Goal: Use online tool/utility: Utilize a website feature to perform a specific function

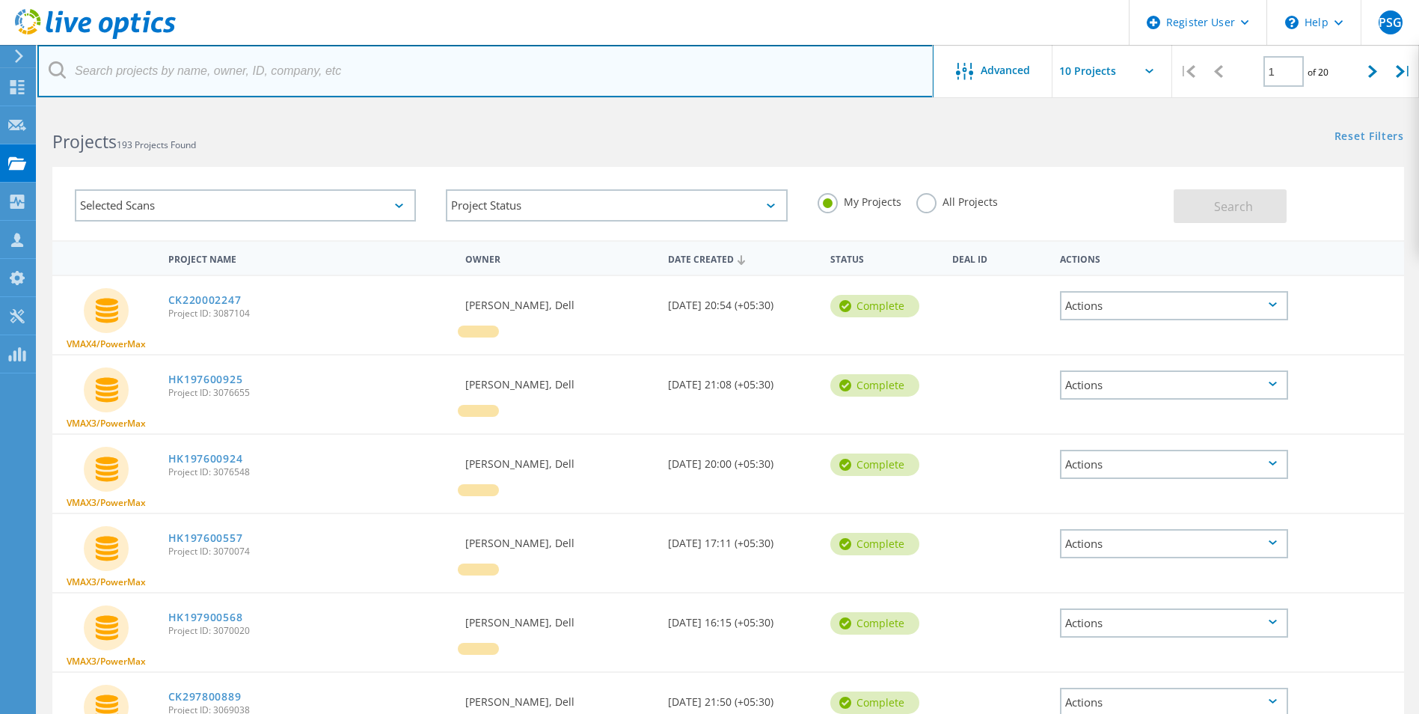
click at [242, 73] on input "text" at bounding box center [485, 71] width 896 height 52
paste input "3085718"
type input "3085718"
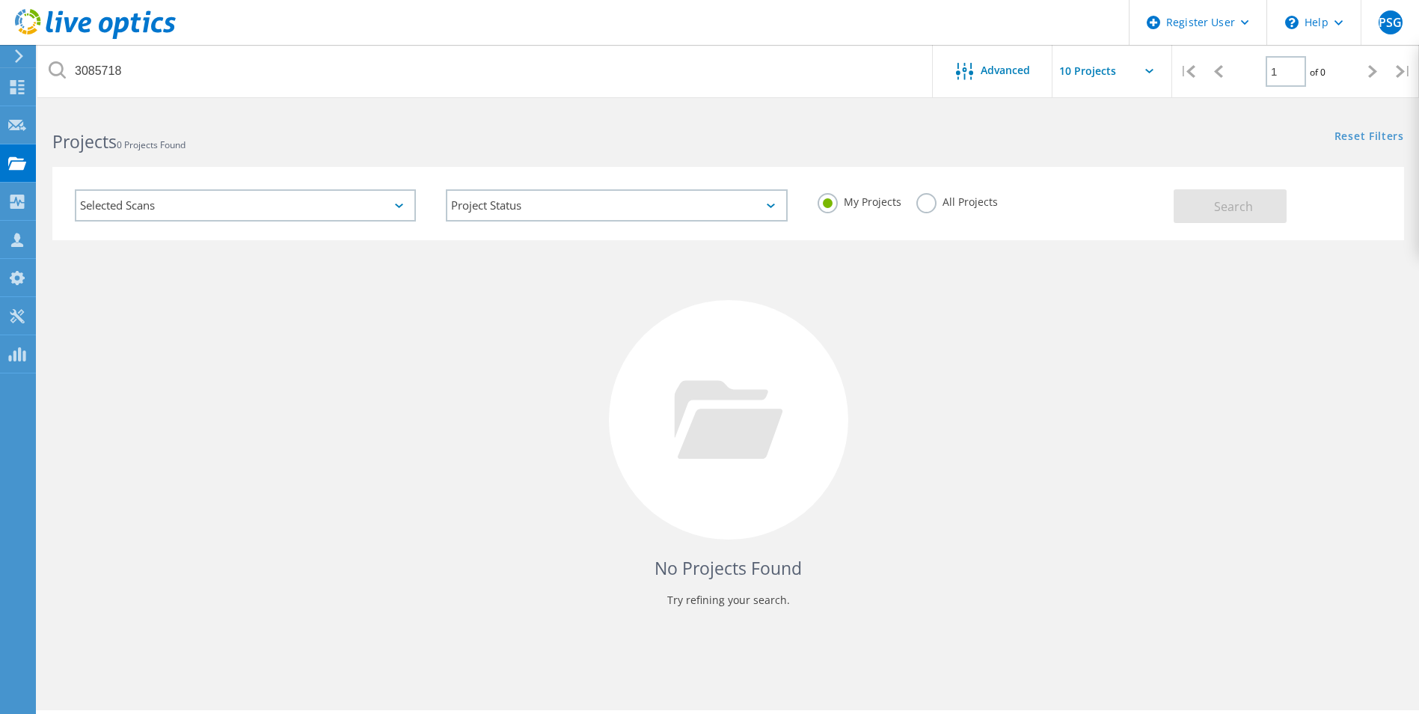
click at [947, 201] on label "All Projects" at bounding box center [958, 200] width 82 height 14
click at [0, 0] on input "All Projects" at bounding box center [0, 0] width 0 height 0
click at [1251, 216] on button "Search" at bounding box center [1230, 206] width 113 height 34
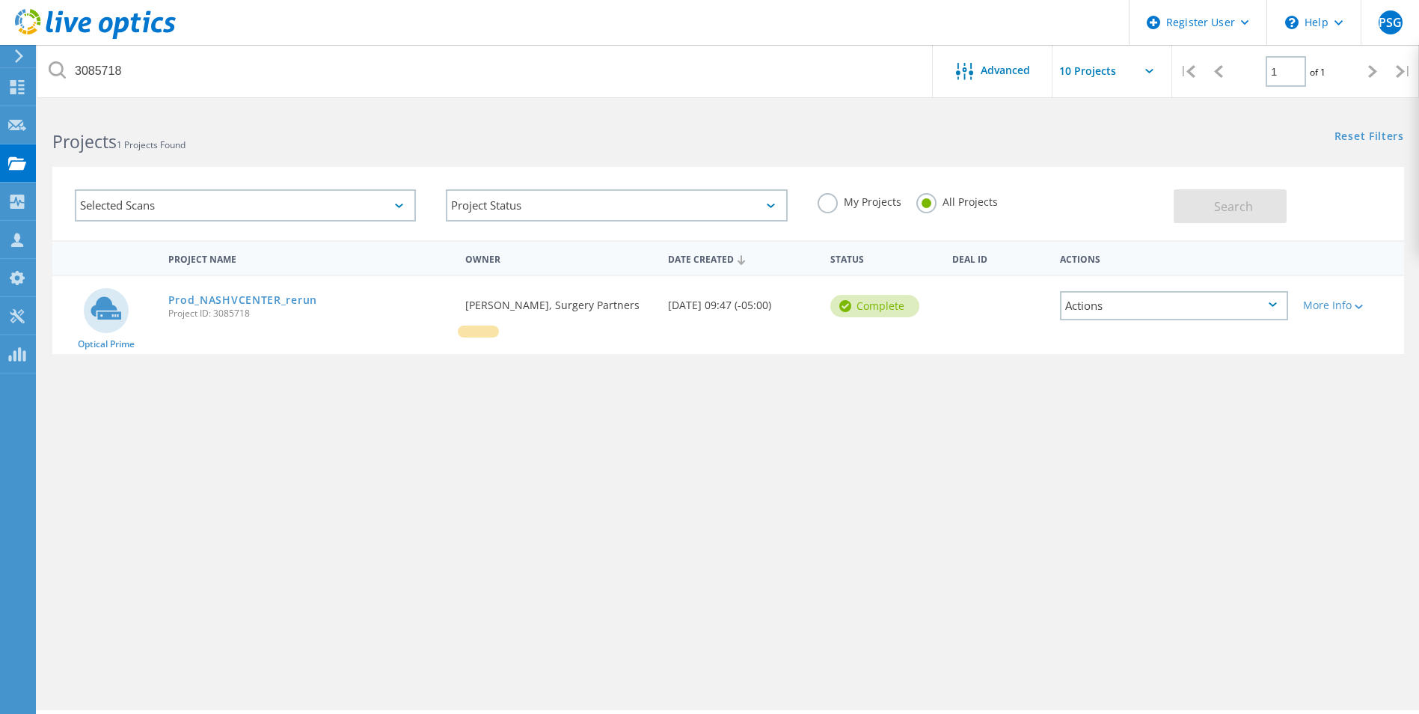
click at [1236, 314] on div "Actions" at bounding box center [1174, 305] width 228 height 29
click at [213, 299] on link "Prod_NASHVCENTER_rerun" at bounding box center [242, 300] width 149 height 10
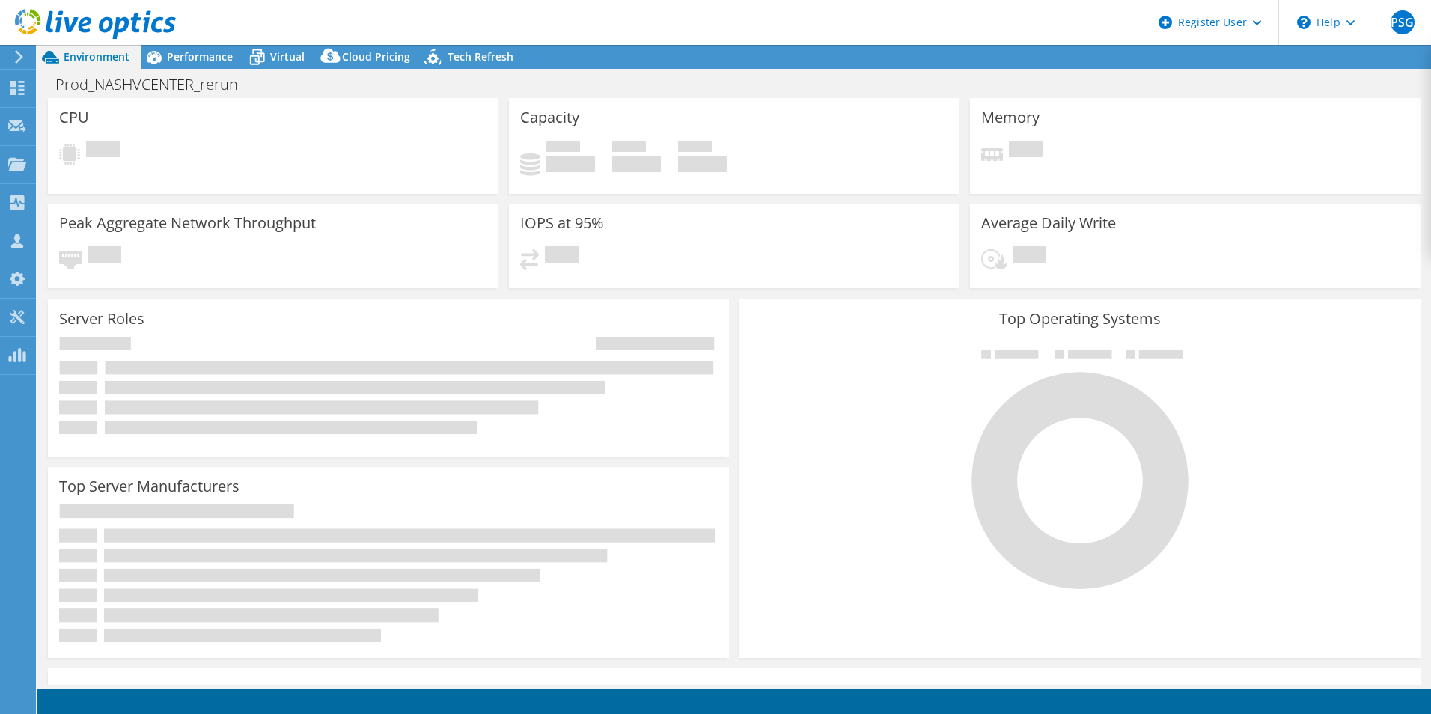
select select "USD"
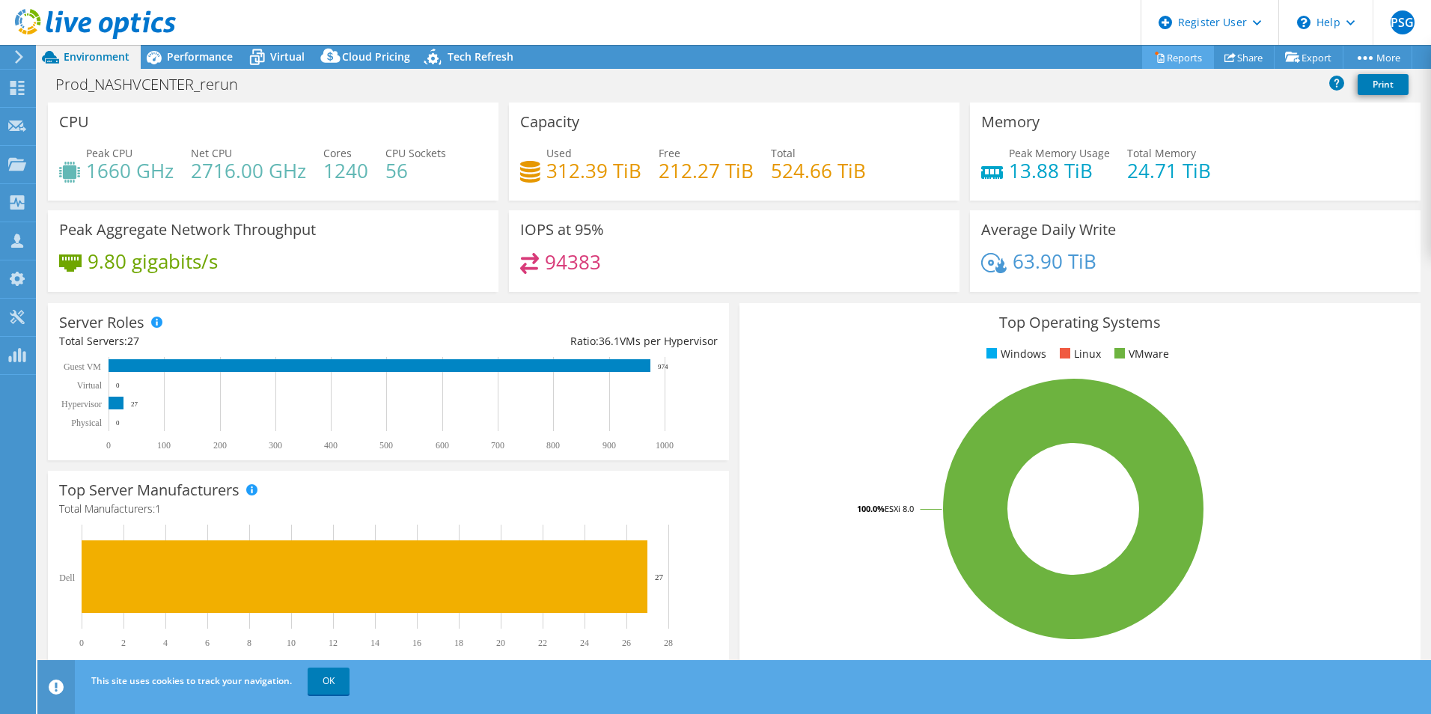
click at [1170, 55] on link "Reports" at bounding box center [1178, 57] width 72 height 23
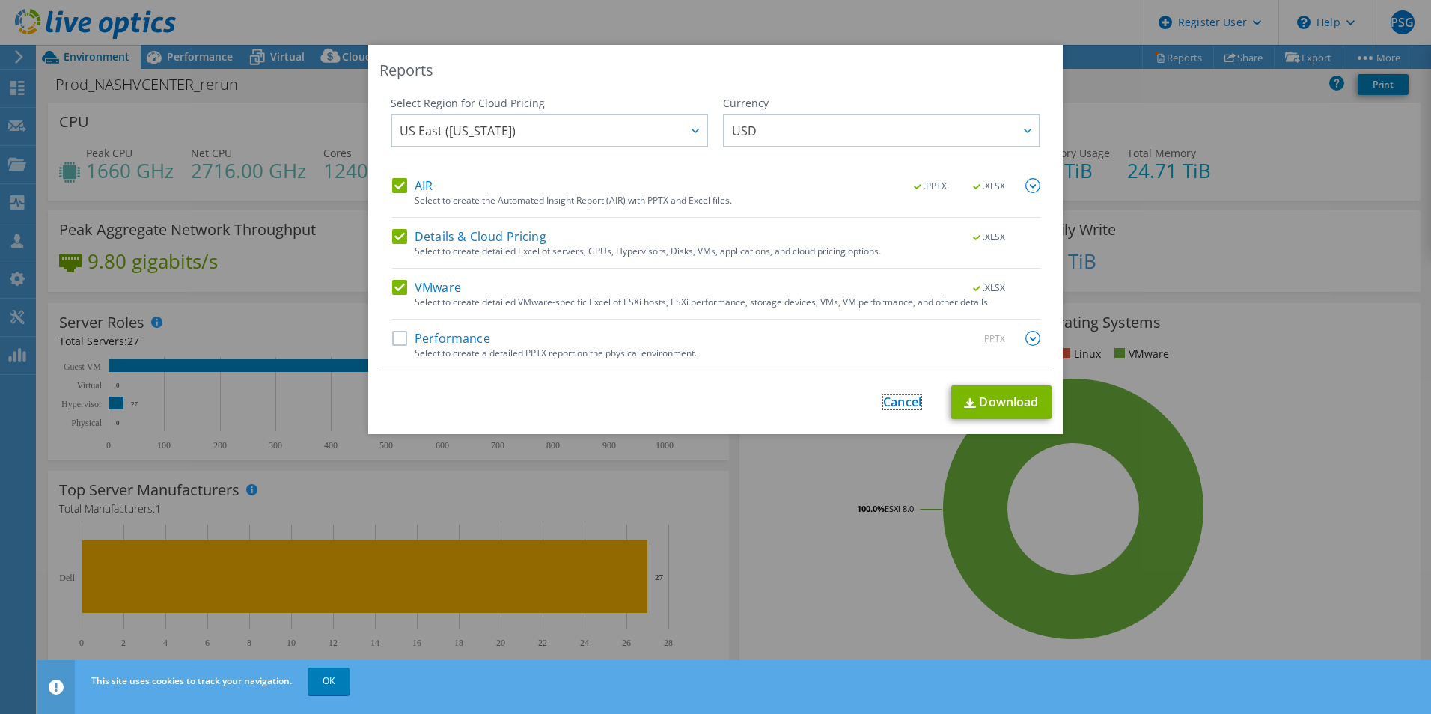
drag, startPoint x: 877, startPoint y: 406, endPoint x: 854, endPoint y: 403, distance: 22.6
click at [883, 406] on link "Cancel" at bounding box center [902, 402] width 38 height 14
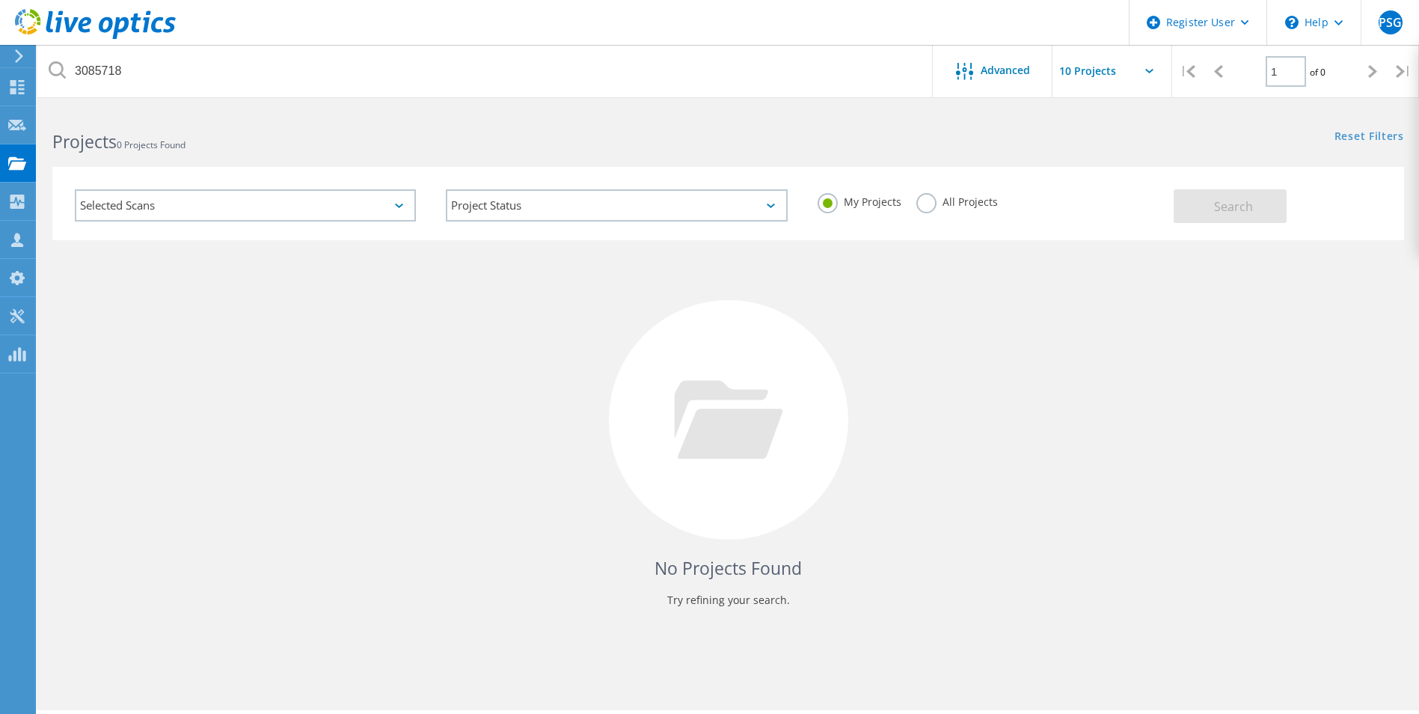
click at [940, 213] on div "All Projects" at bounding box center [958, 204] width 82 height 22
click at [898, 204] on label "My Projects" at bounding box center [860, 200] width 84 height 14
click at [0, 0] on input "My Projects" at bounding box center [0, 0] width 0 height 0
drag, startPoint x: 929, startPoint y: 207, endPoint x: 959, endPoint y: 207, distance: 30.7
click at [929, 207] on label "All Projects" at bounding box center [958, 200] width 82 height 14
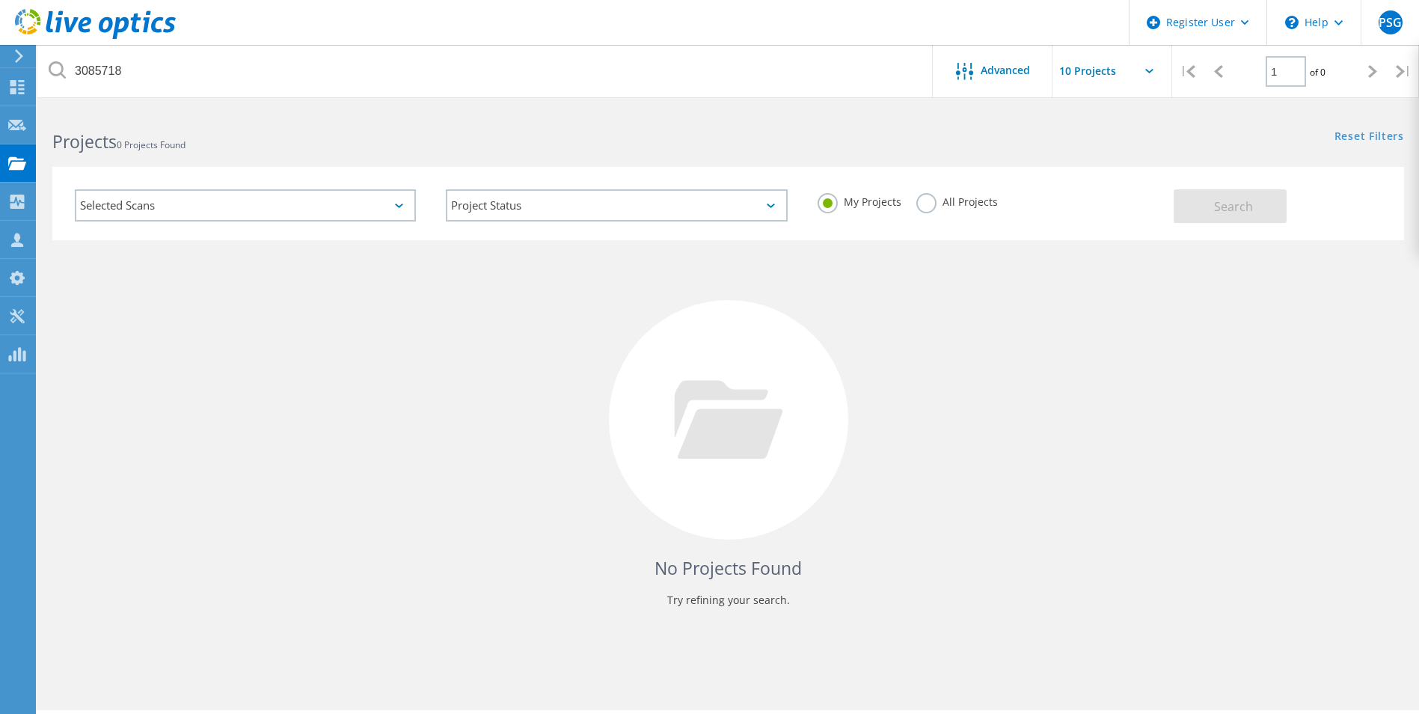
click at [0, 0] on input "All Projects" at bounding box center [0, 0] width 0 height 0
click at [1241, 186] on div "Search" at bounding box center [1285, 198] width 223 height 49
click at [1177, 211] on button "Search" at bounding box center [1230, 206] width 113 height 34
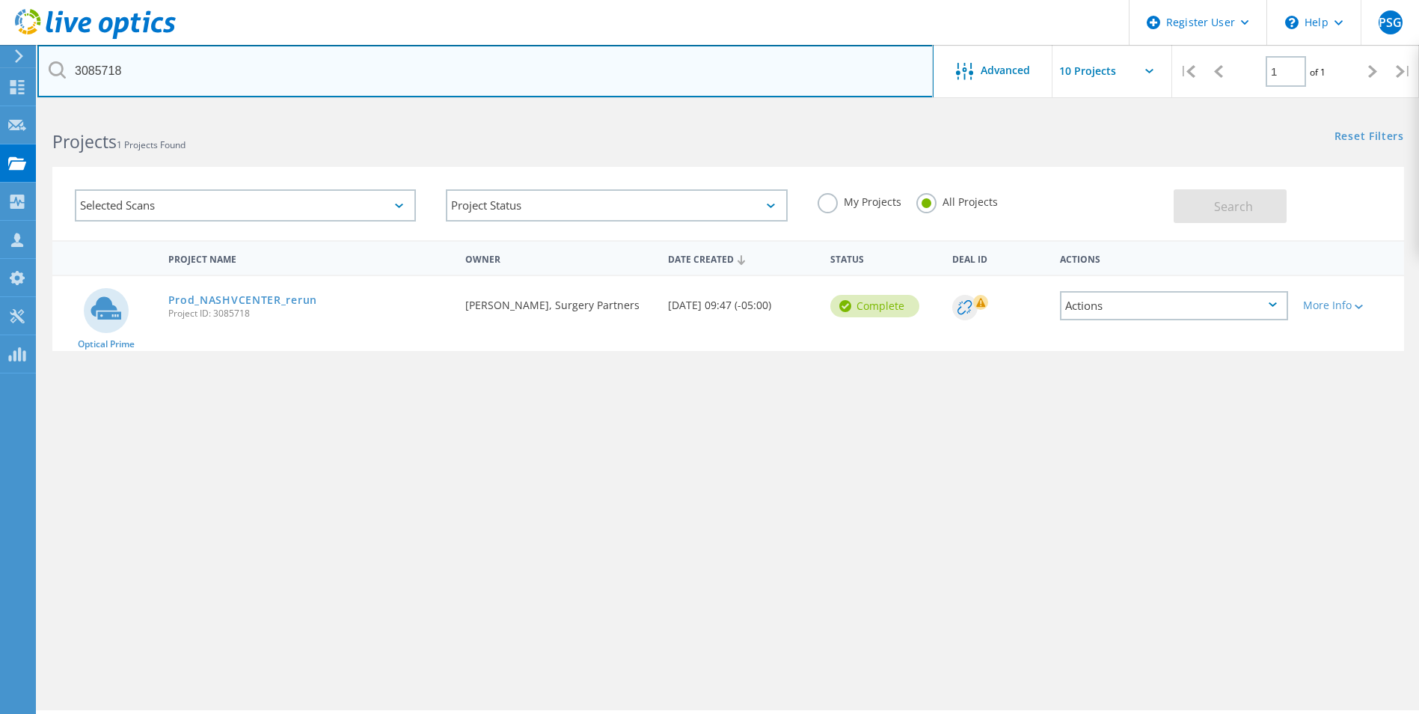
click at [195, 84] on input "3085718" at bounding box center [485, 71] width 896 height 52
type input "\"
paste input "08916741"
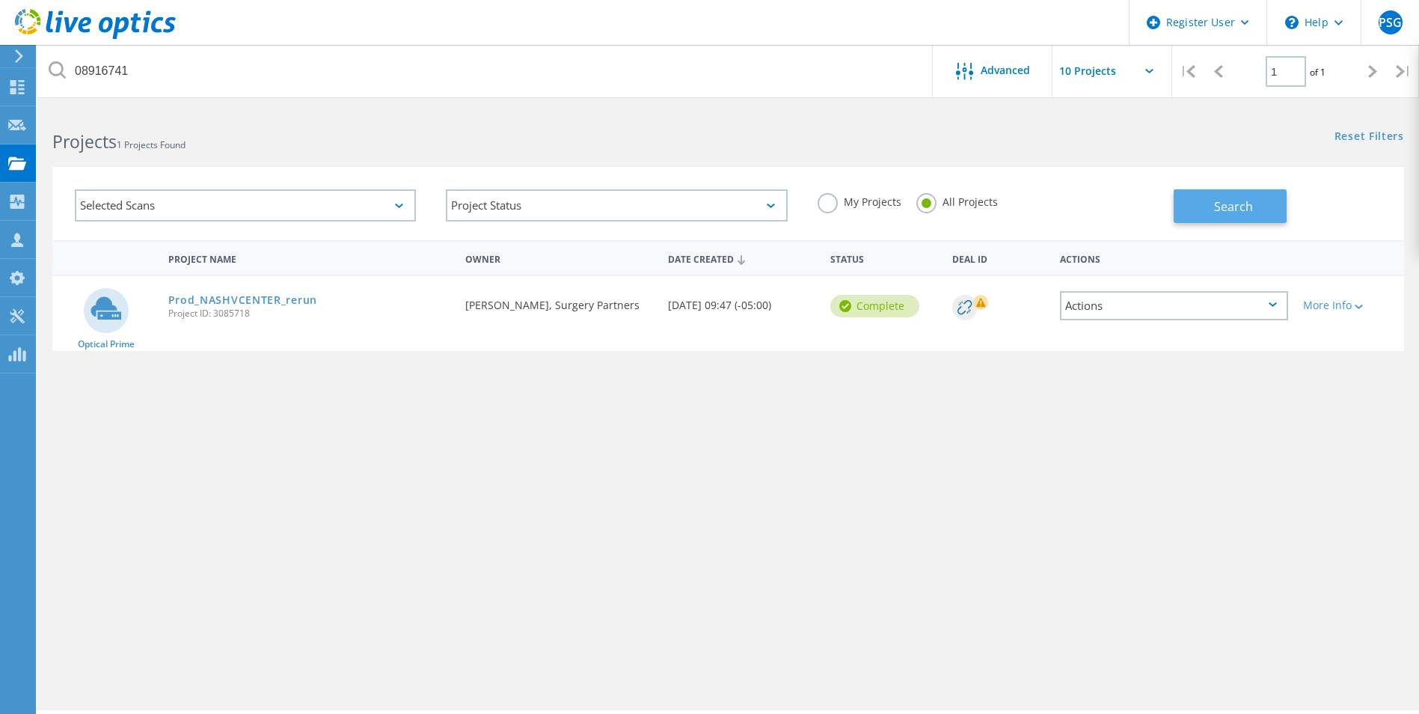
click at [1250, 222] on button "Search" at bounding box center [1230, 206] width 113 height 34
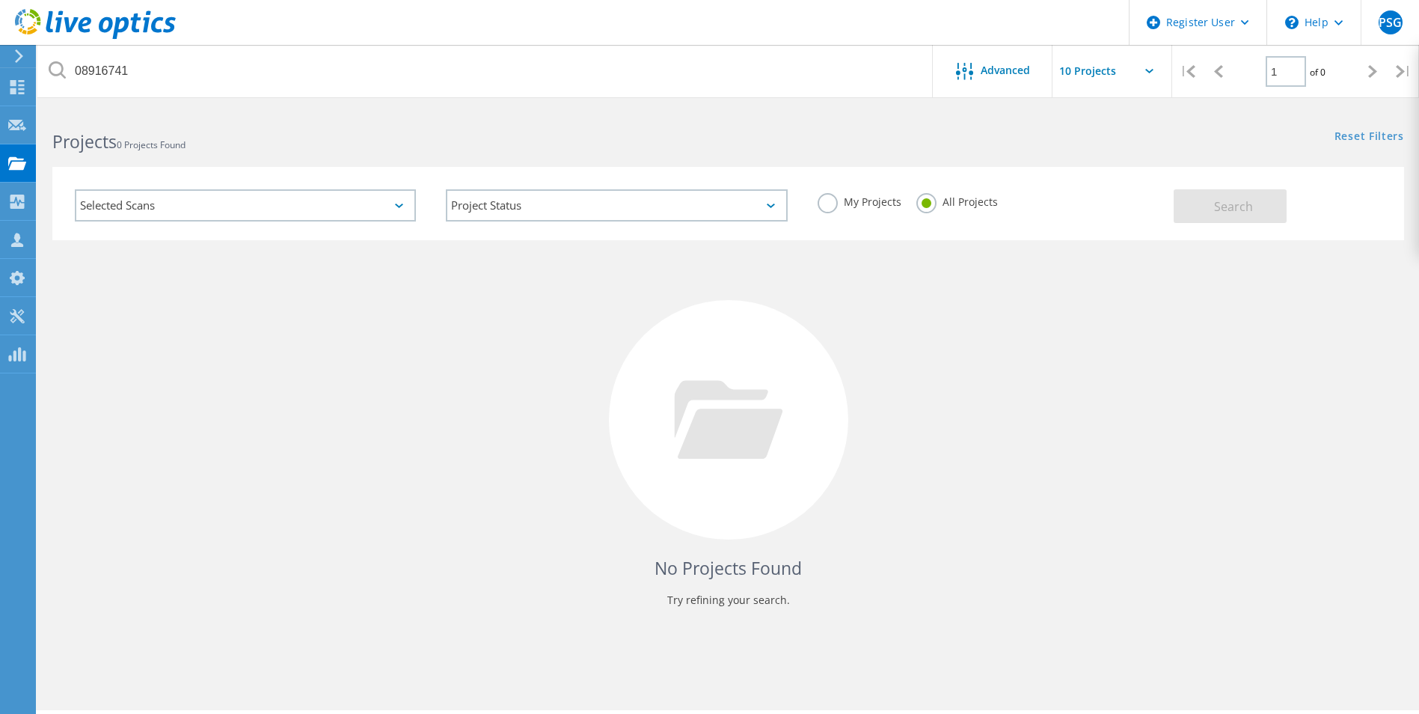
click at [285, 299] on div "No Projects Found Try refining your search." at bounding box center [728, 433] width 1352 height 387
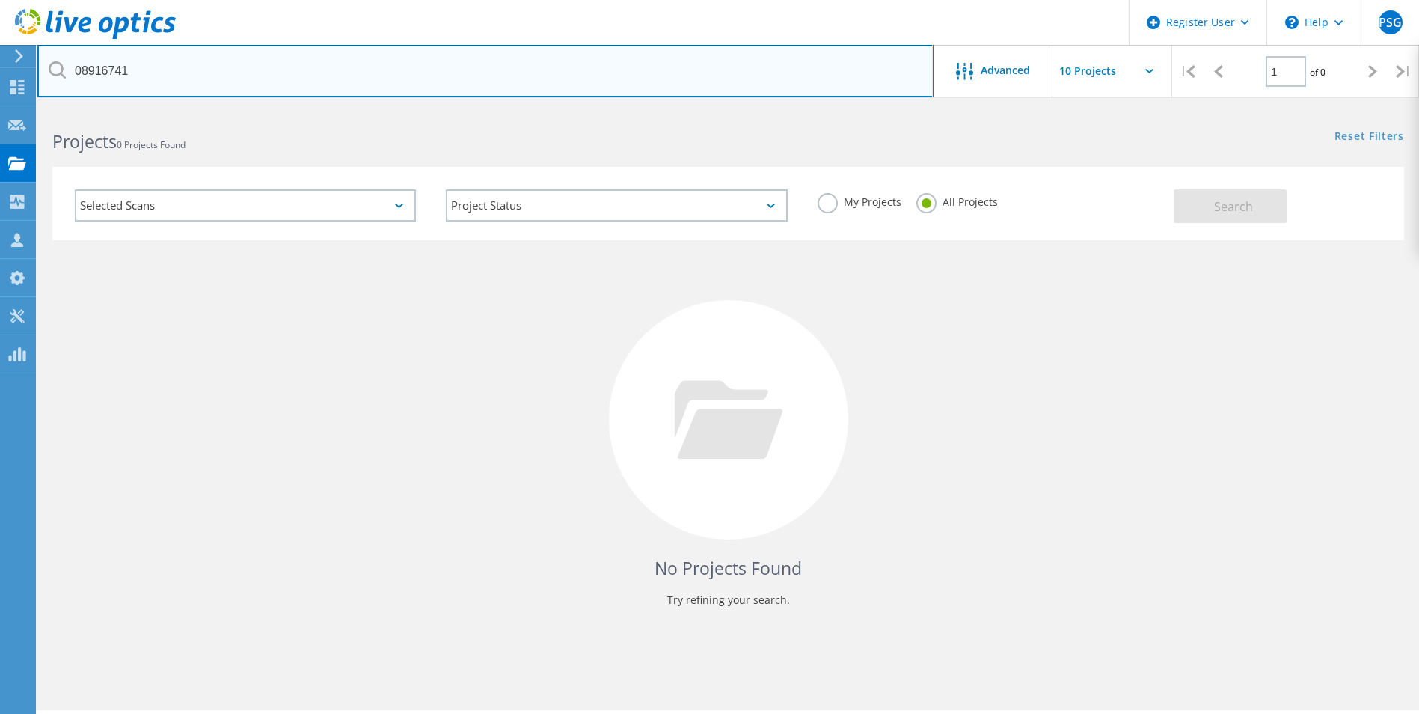
click at [153, 67] on input "08916741" at bounding box center [485, 71] width 896 height 52
type input "0891674"
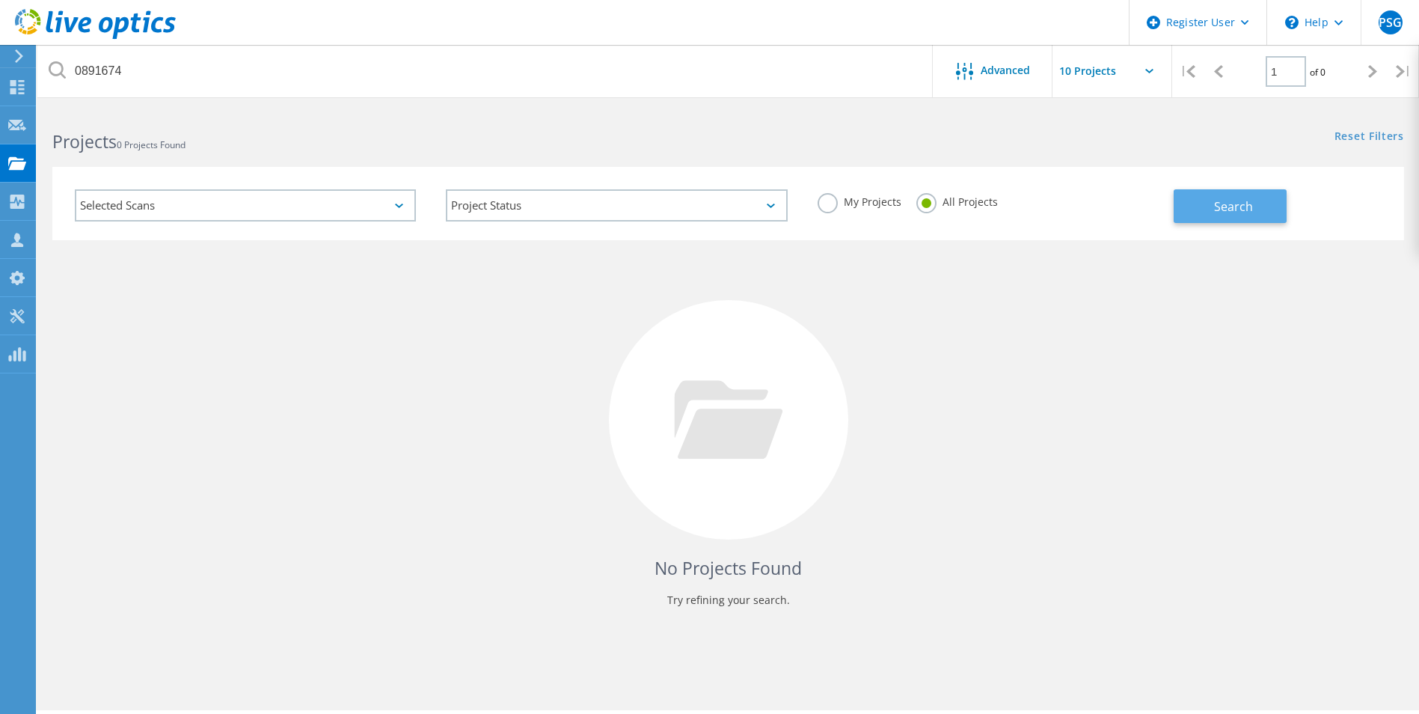
click at [1281, 200] on button "Search" at bounding box center [1230, 206] width 113 height 34
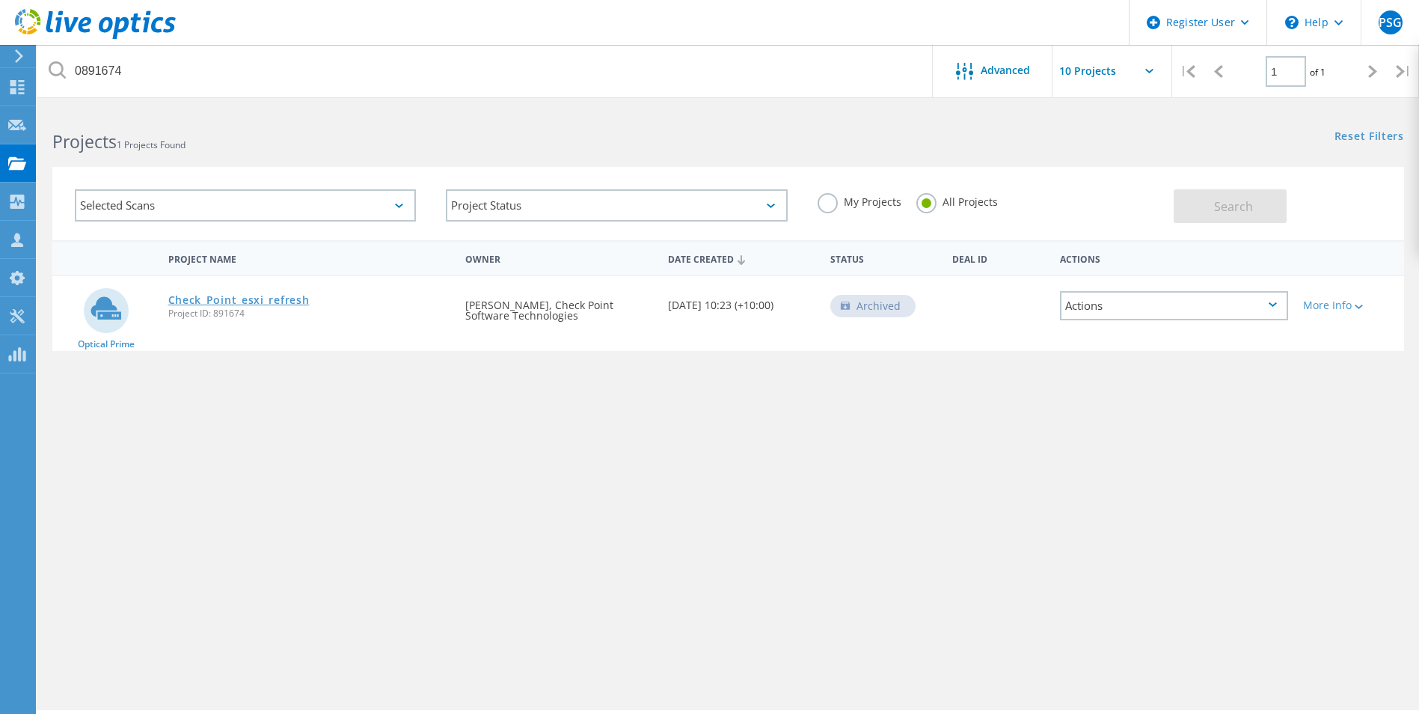
click at [305, 297] on link "Check_Point_esxi_refresh" at bounding box center [238, 300] width 141 height 10
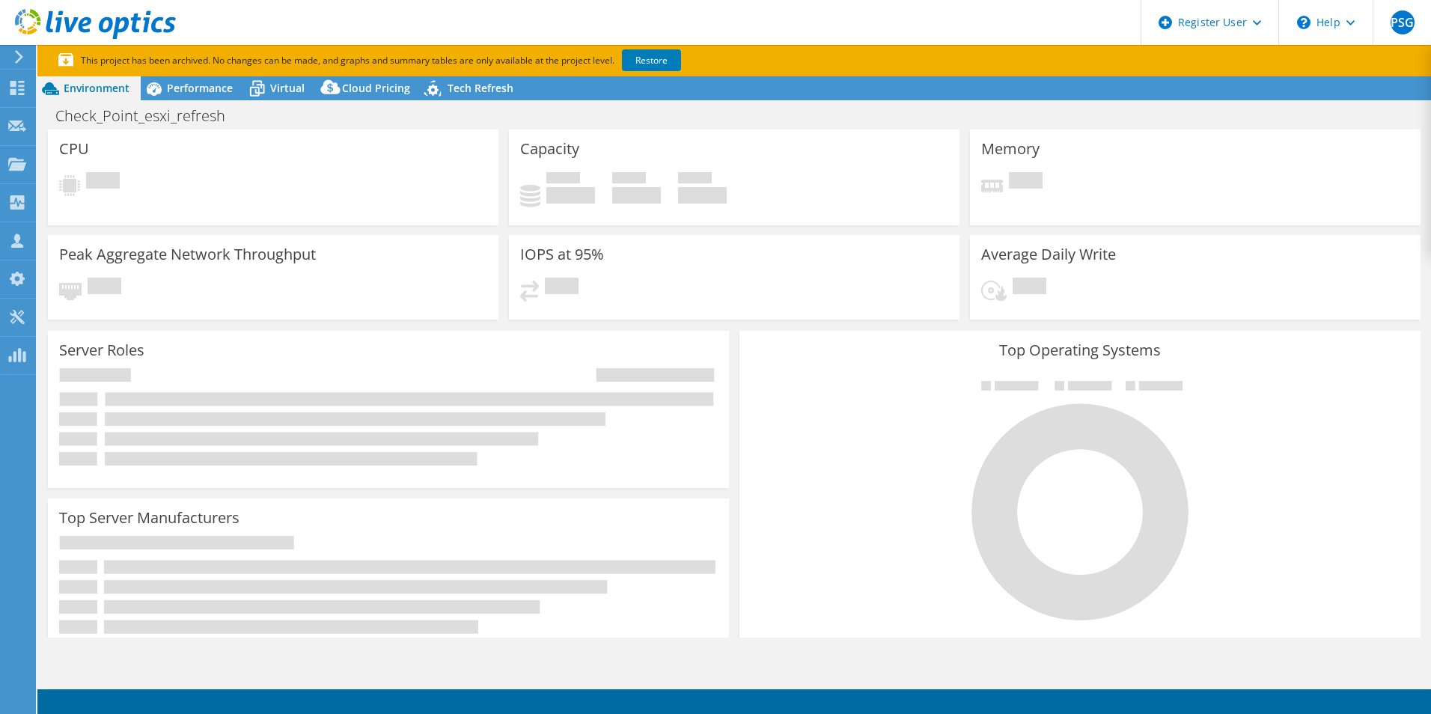
select select "USD"
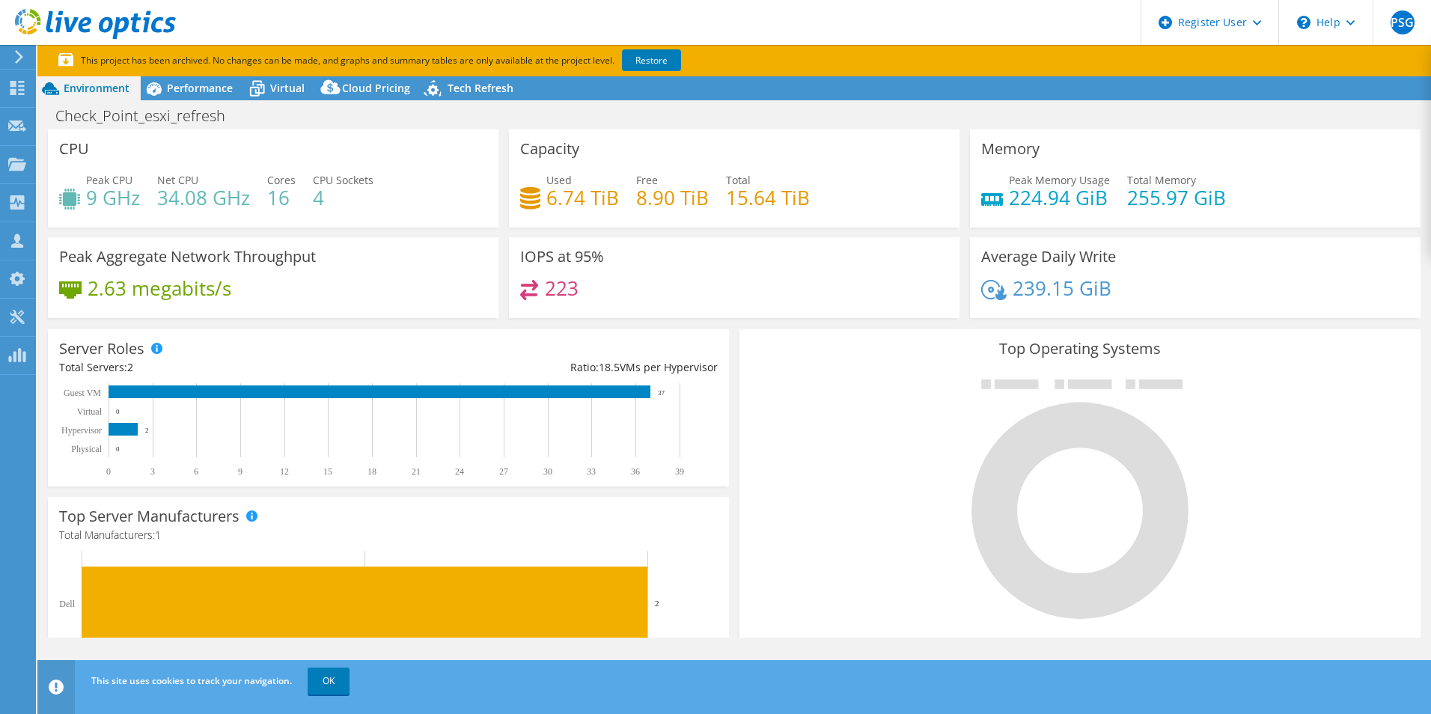
click at [22, 61] on icon at bounding box center [18, 56] width 11 height 13
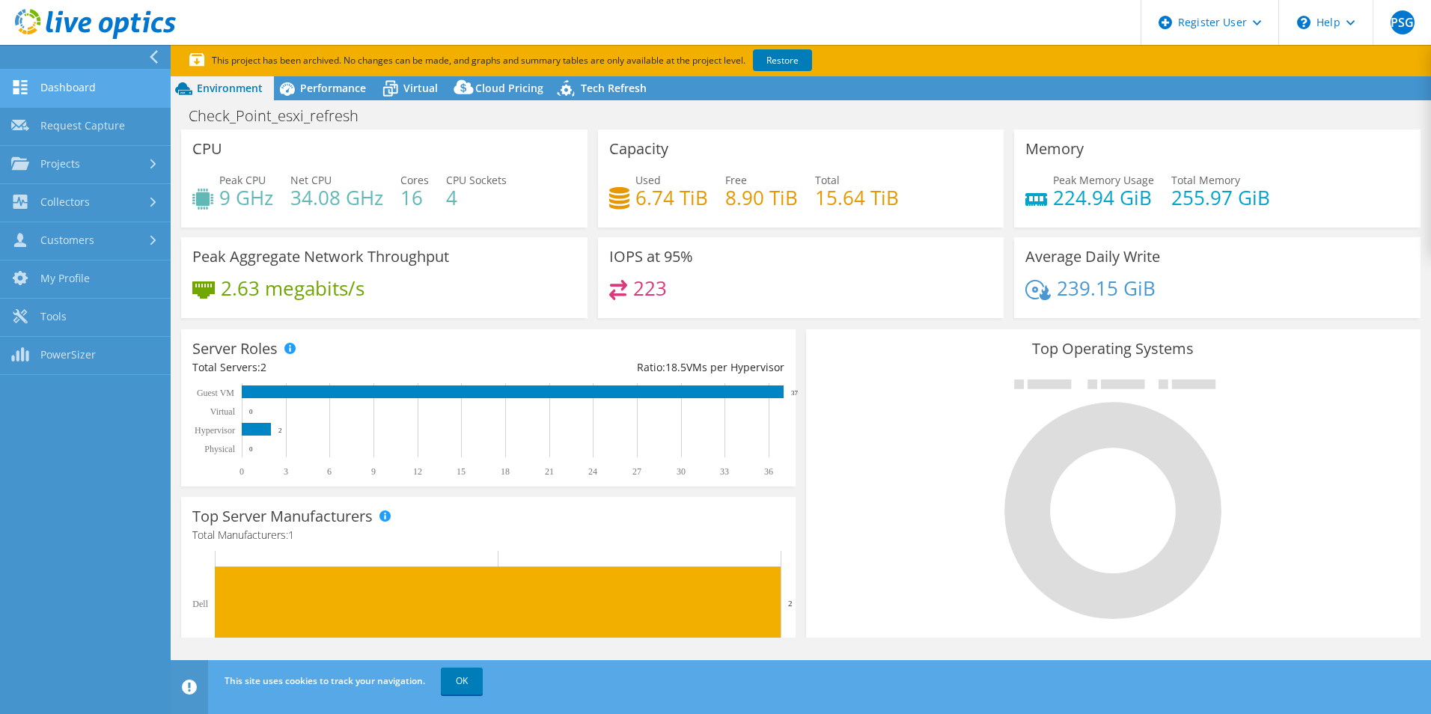
click at [106, 92] on link "Dashboard" at bounding box center [85, 89] width 171 height 38
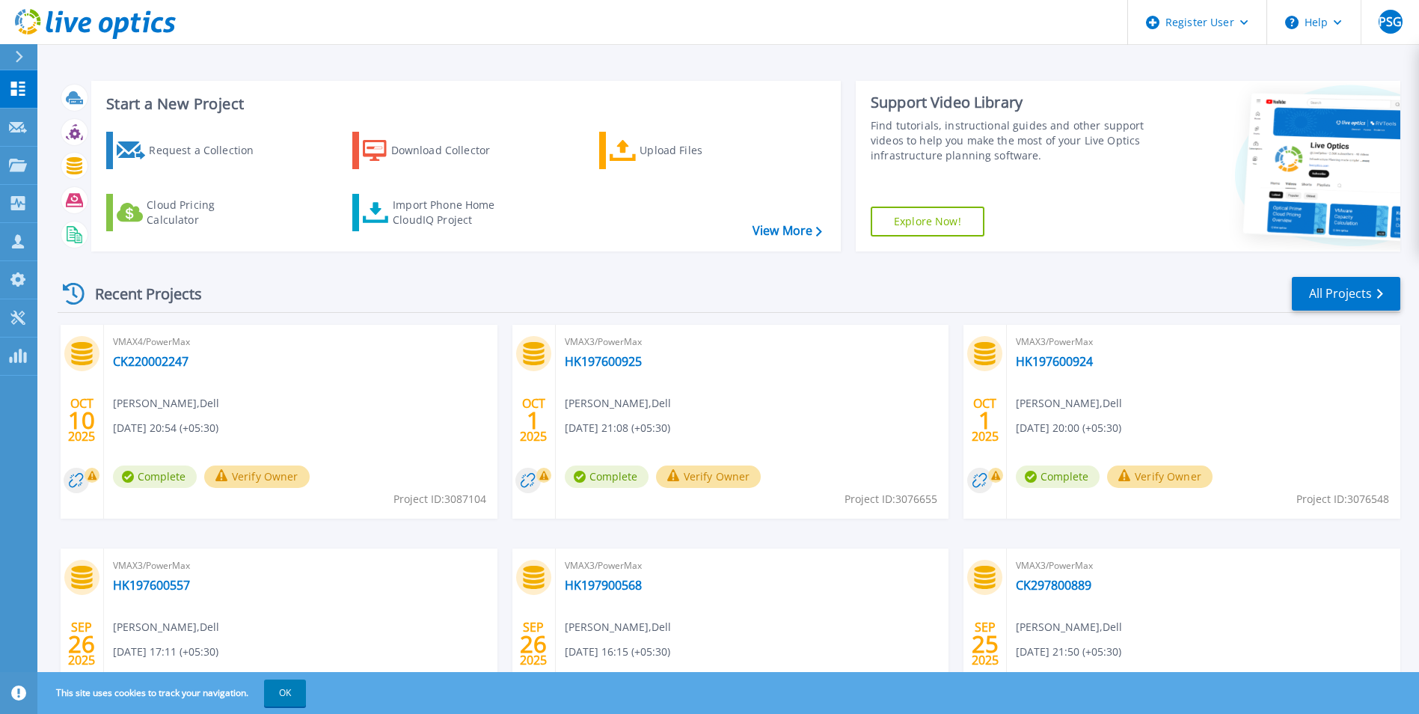
click at [24, 55] on div at bounding box center [25, 56] width 24 height 25
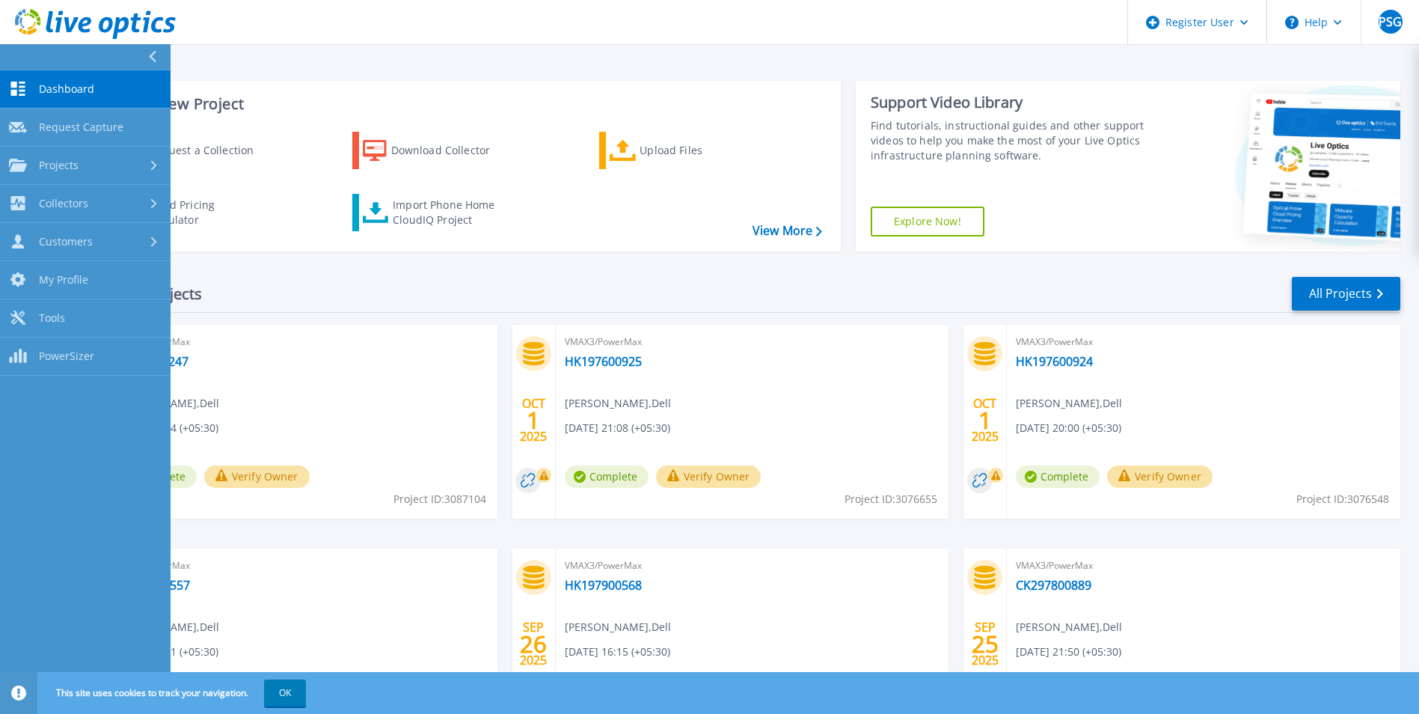
click at [67, 86] on span "Dashboard" at bounding box center [66, 88] width 55 height 13
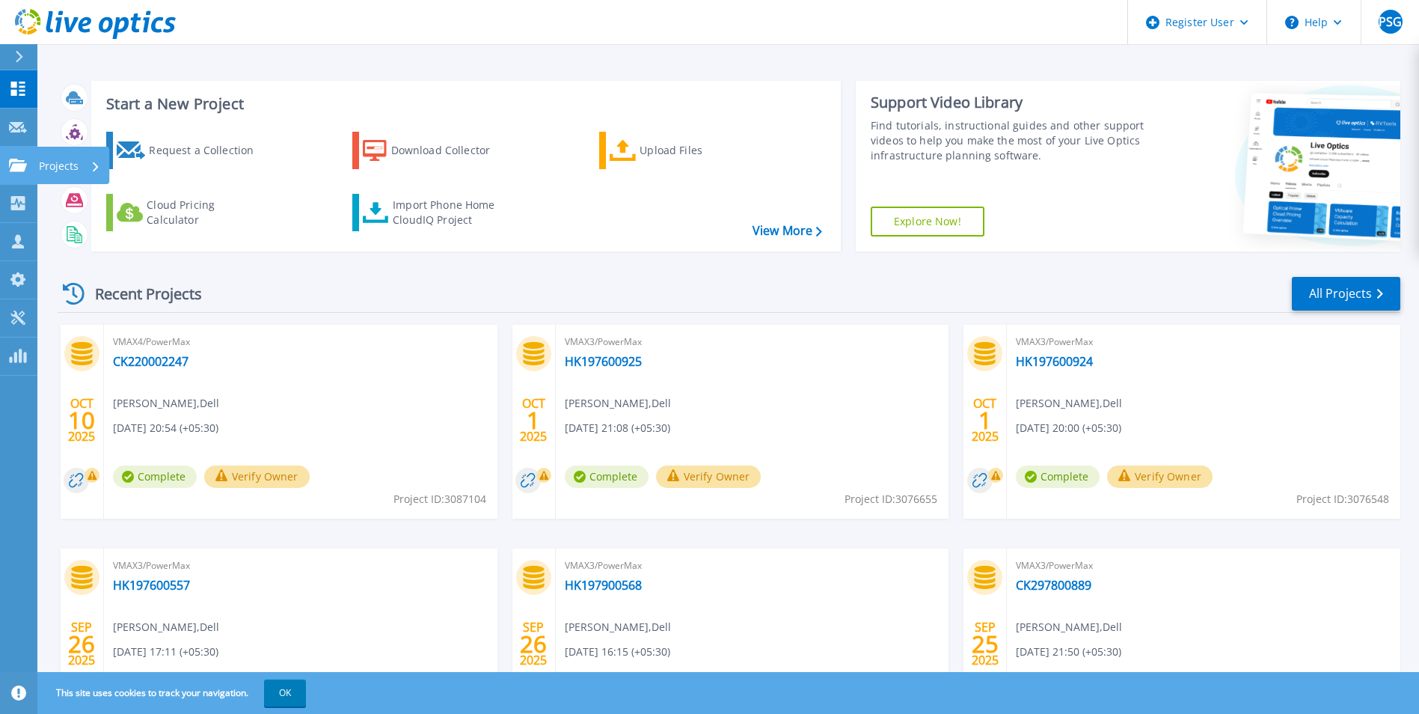
click at [13, 179] on link "Projects Projects" at bounding box center [18, 166] width 37 height 38
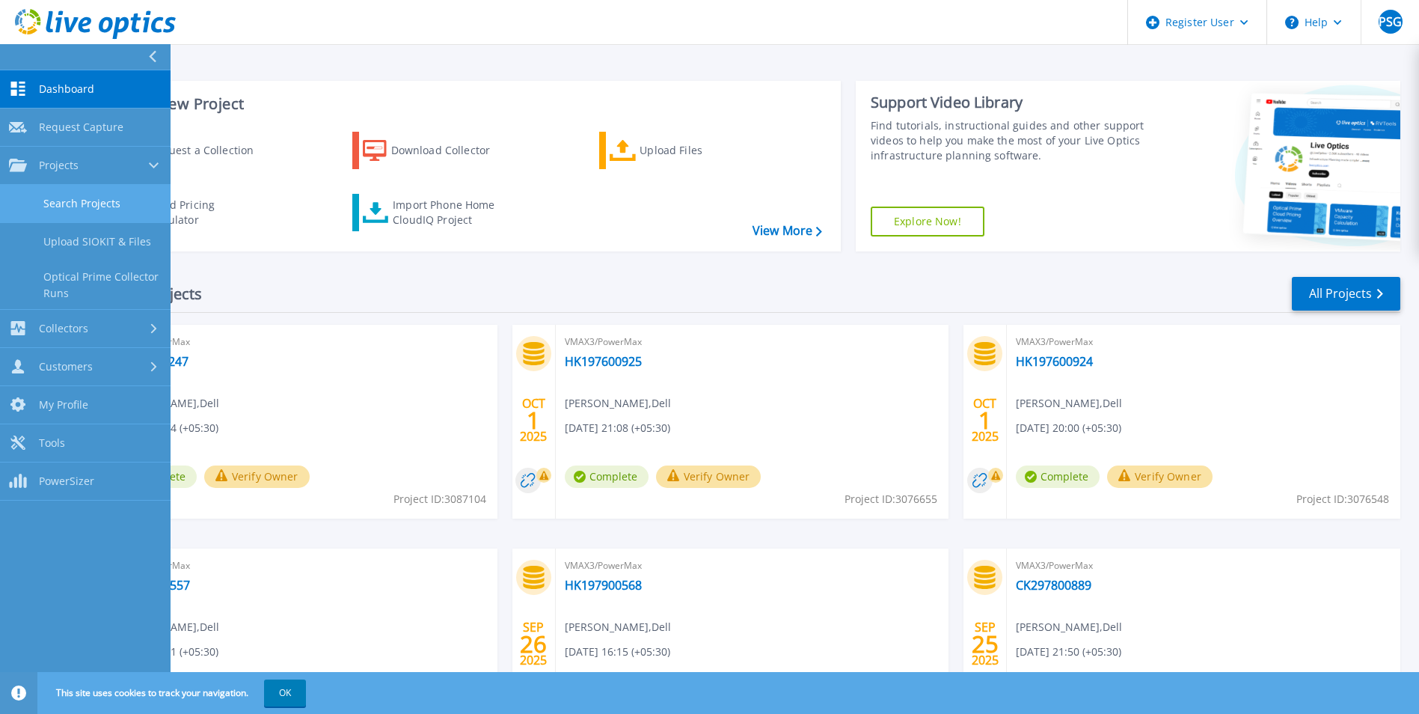
click at [129, 199] on link "Search Projects" at bounding box center [85, 204] width 171 height 38
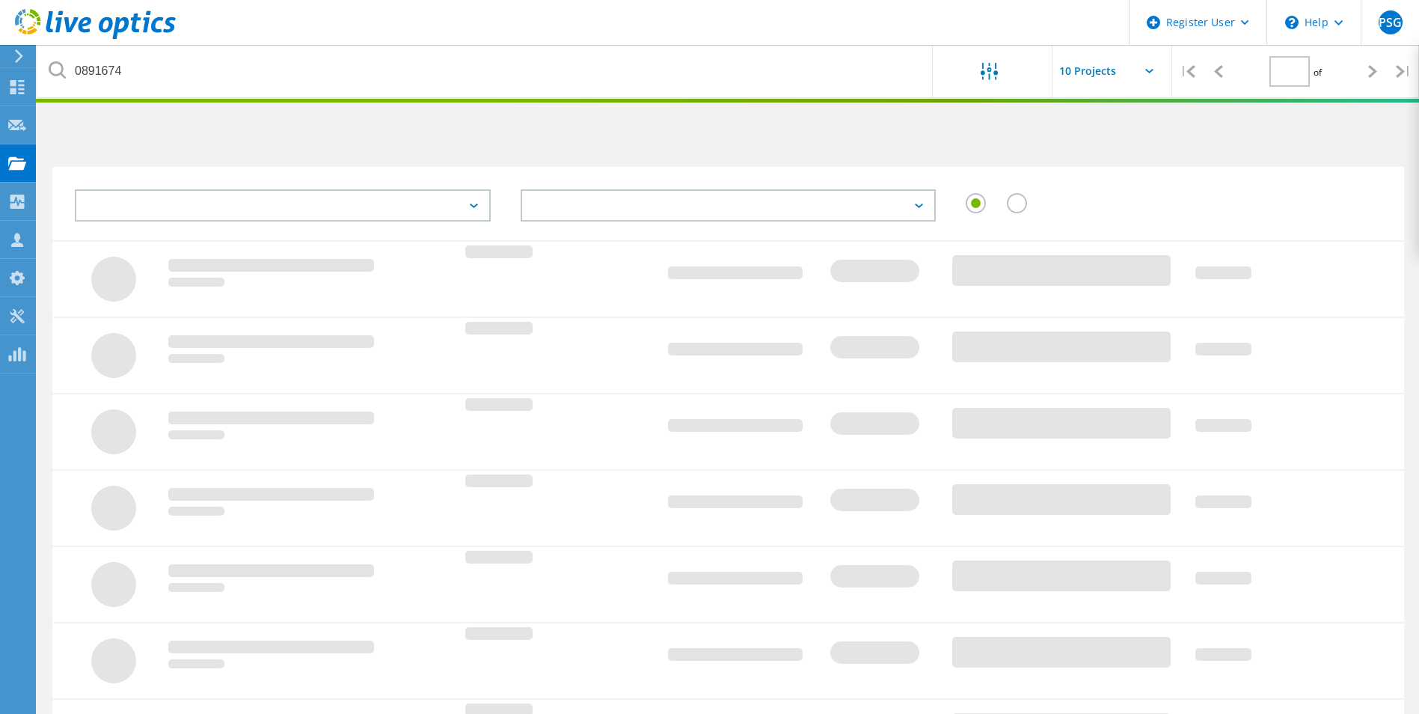
type input "1"
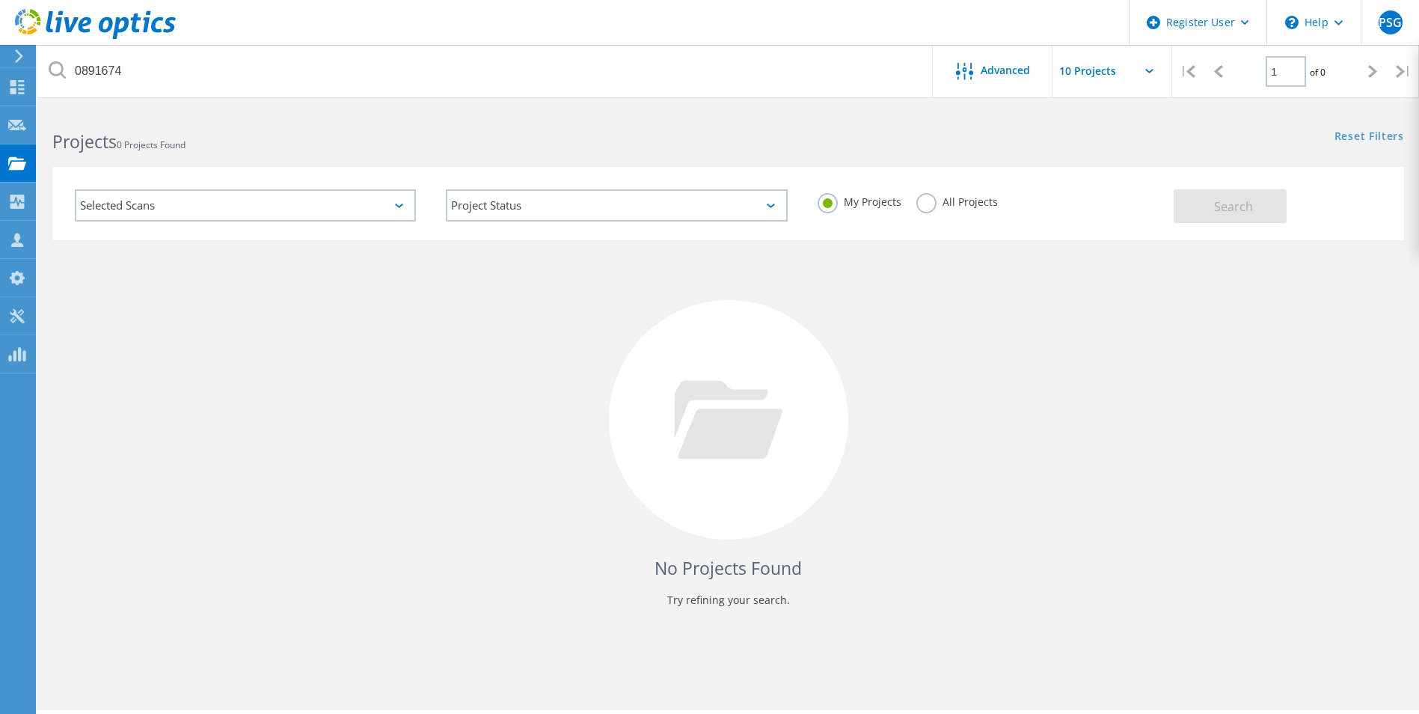
click at [917, 197] on label "All Projects" at bounding box center [958, 200] width 82 height 14
click at [0, 0] on input "All Projects" at bounding box center [0, 0] width 0 height 0
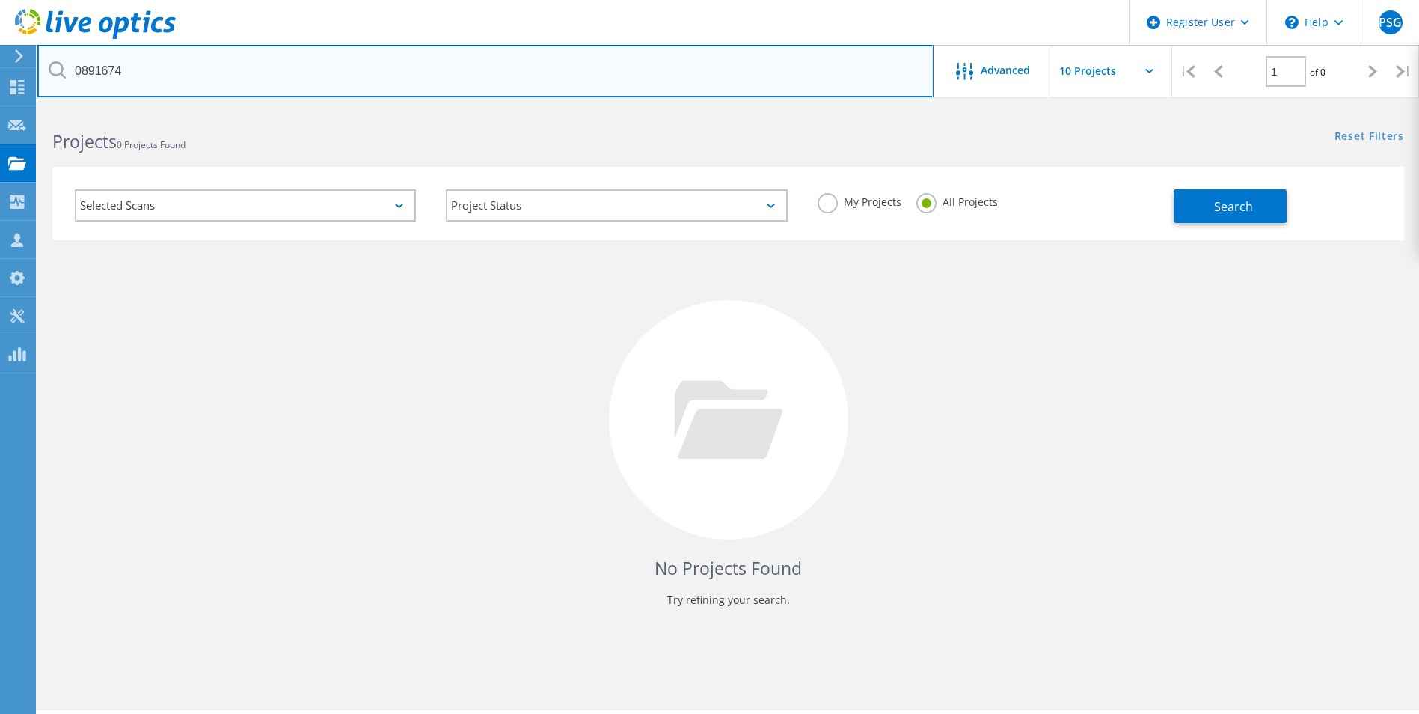
click at [190, 80] on input "0891674" at bounding box center [485, 71] width 896 height 52
paste input "3085718"
type input "3085718"
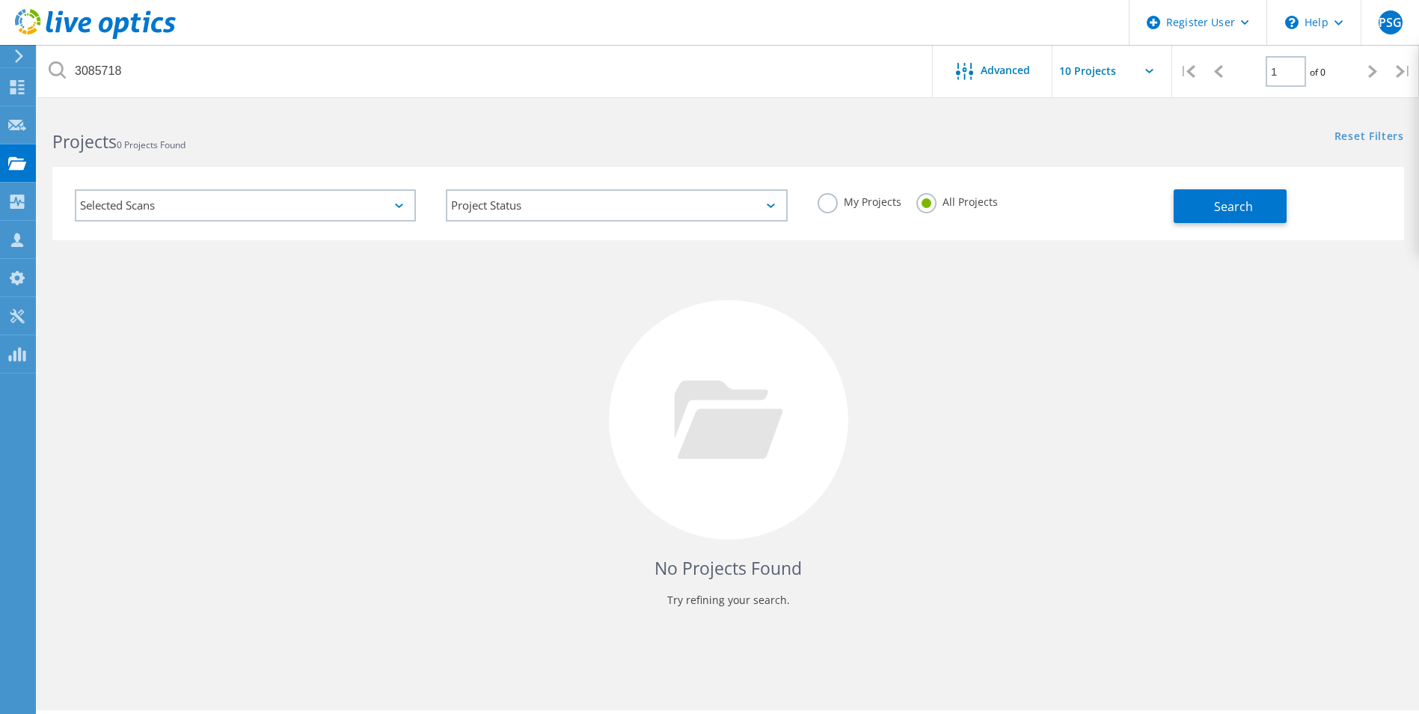
click at [1295, 201] on div "Search" at bounding box center [1285, 198] width 223 height 49
click at [1279, 208] on button "Search" at bounding box center [1230, 206] width 113 height 34
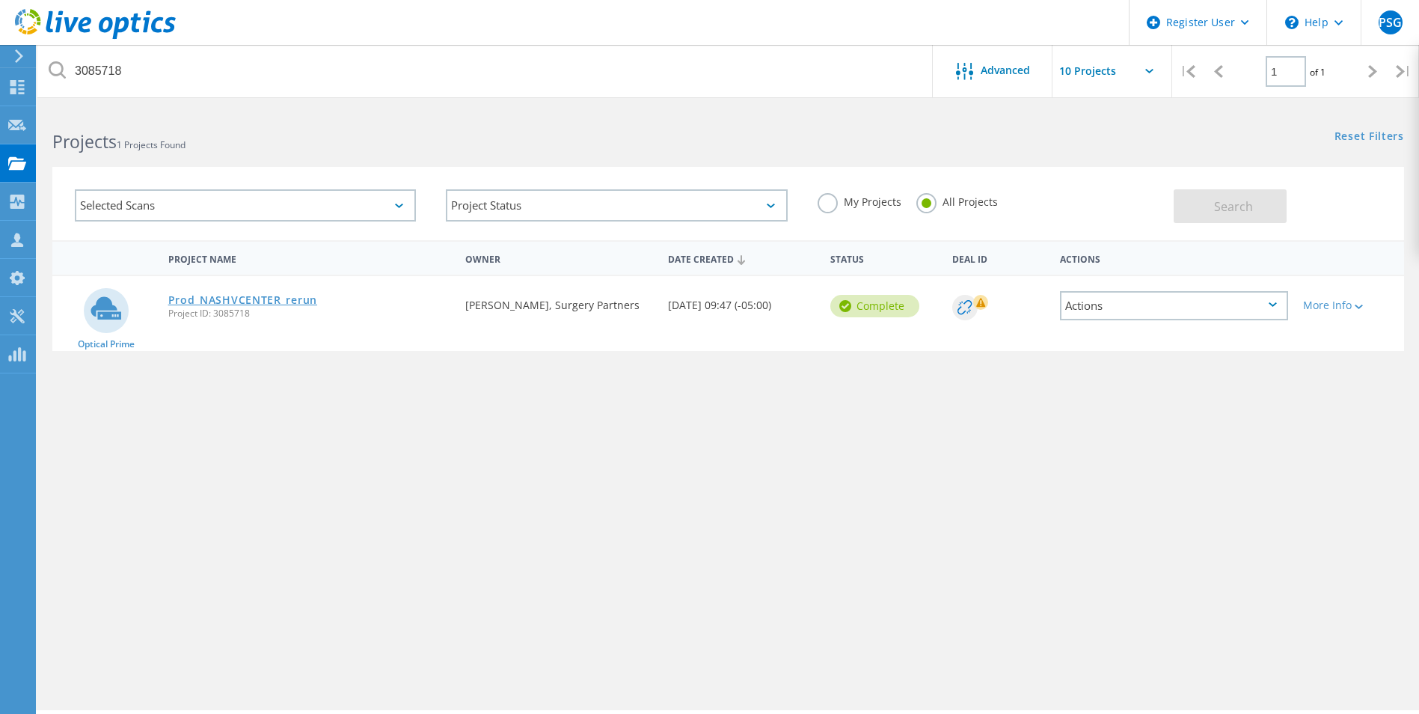
click at [258, 299] on link "Prod_NASHVCENTER_rerun" at bounding box center [242, 300] width 149 height 10
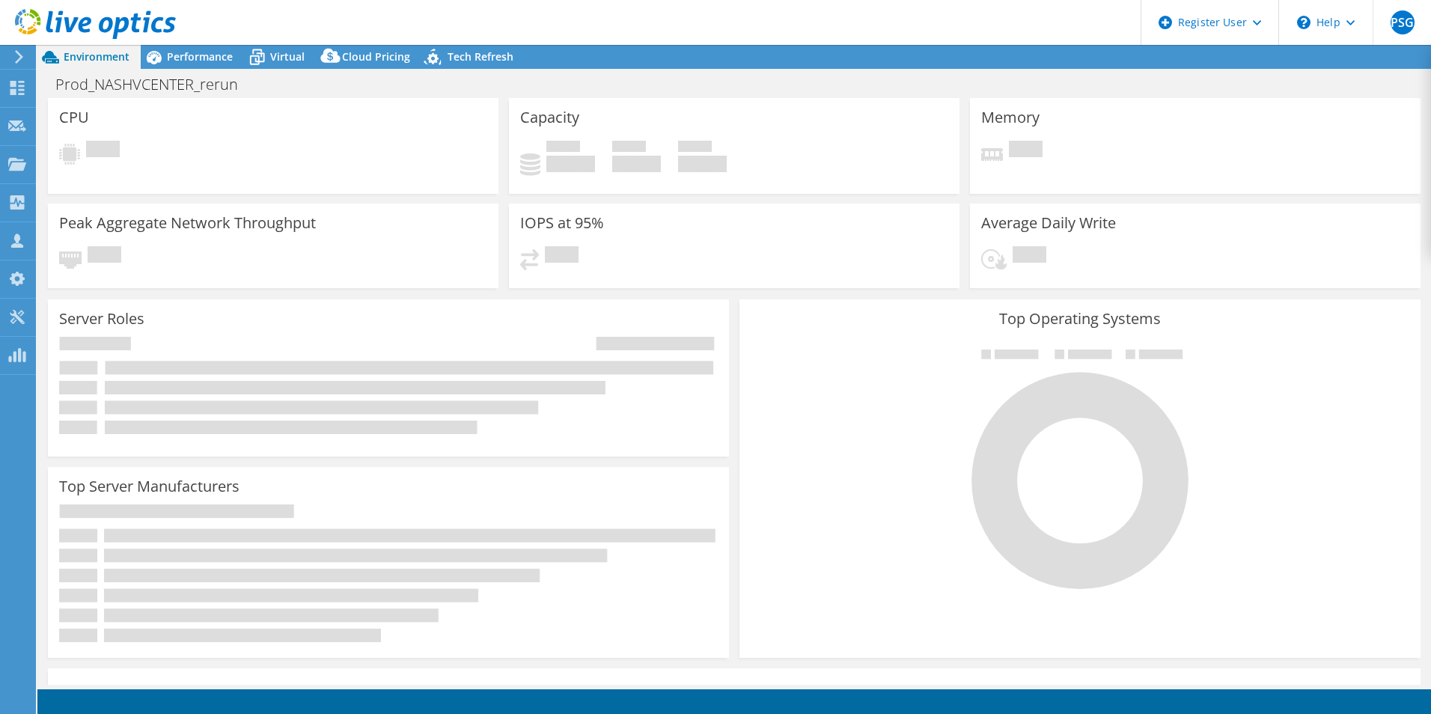
select select "USD"
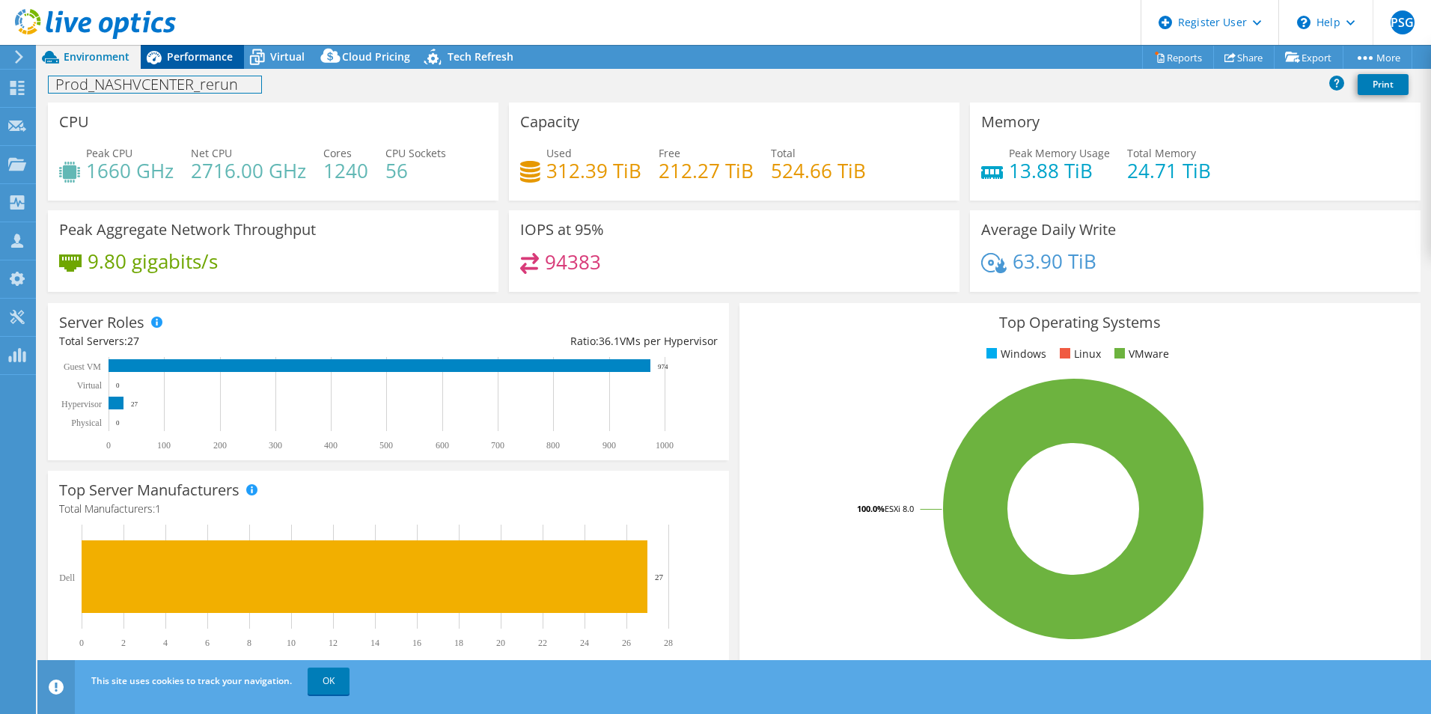
click at [197, 70] on div "Prod_NASHVCENTER_rerun Print" at bounding box center [733, 84] width 1393 height 28
click at [196, 61] on span "Performance" at bounding box center [200, 56] width 66 height 14
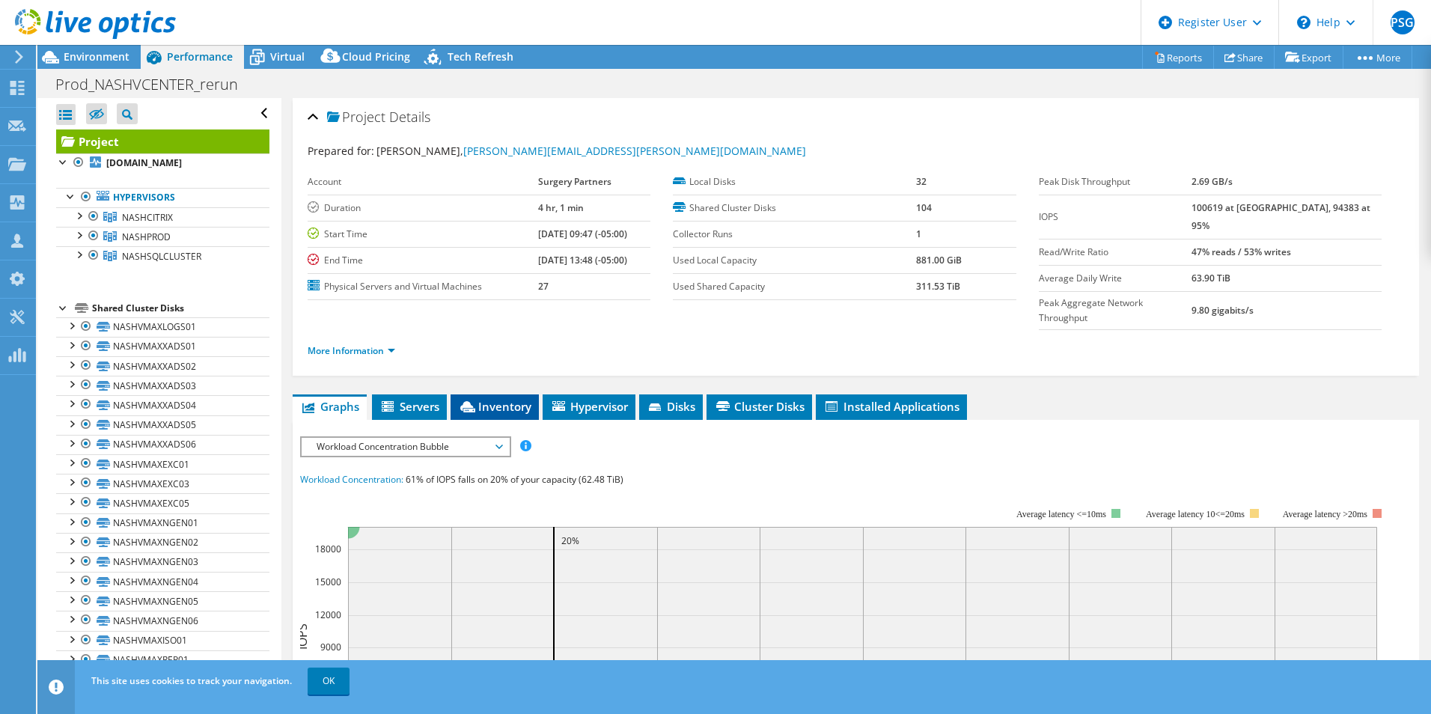
click at [473, 401] on icon at bounding box center [467, 406] width 15 height 11
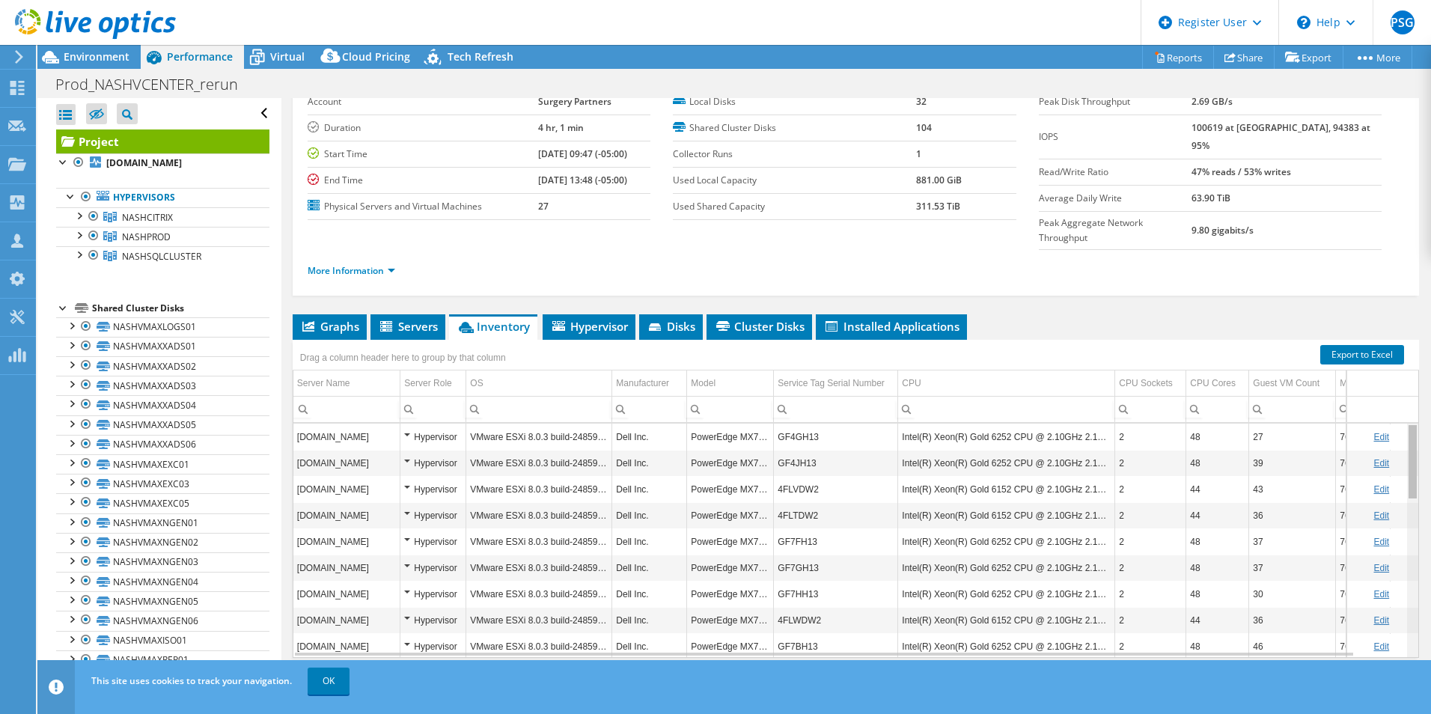
drag, startPoint x: 1401, startPoint y: 578, endPoint x: 1404, endPoint y: 398, distance: 180.3
click at [1404, 398] on body "PSG Dell User Pavan S Gowda PavanS.Gowda@dell.com Dell My Profile Log Out \n He…" at bounding box center [715, 357] width 1431 height 714
click at [1360, 345] on link "Export to Excel" at bounding box center [1362, 354] width 84 height 19
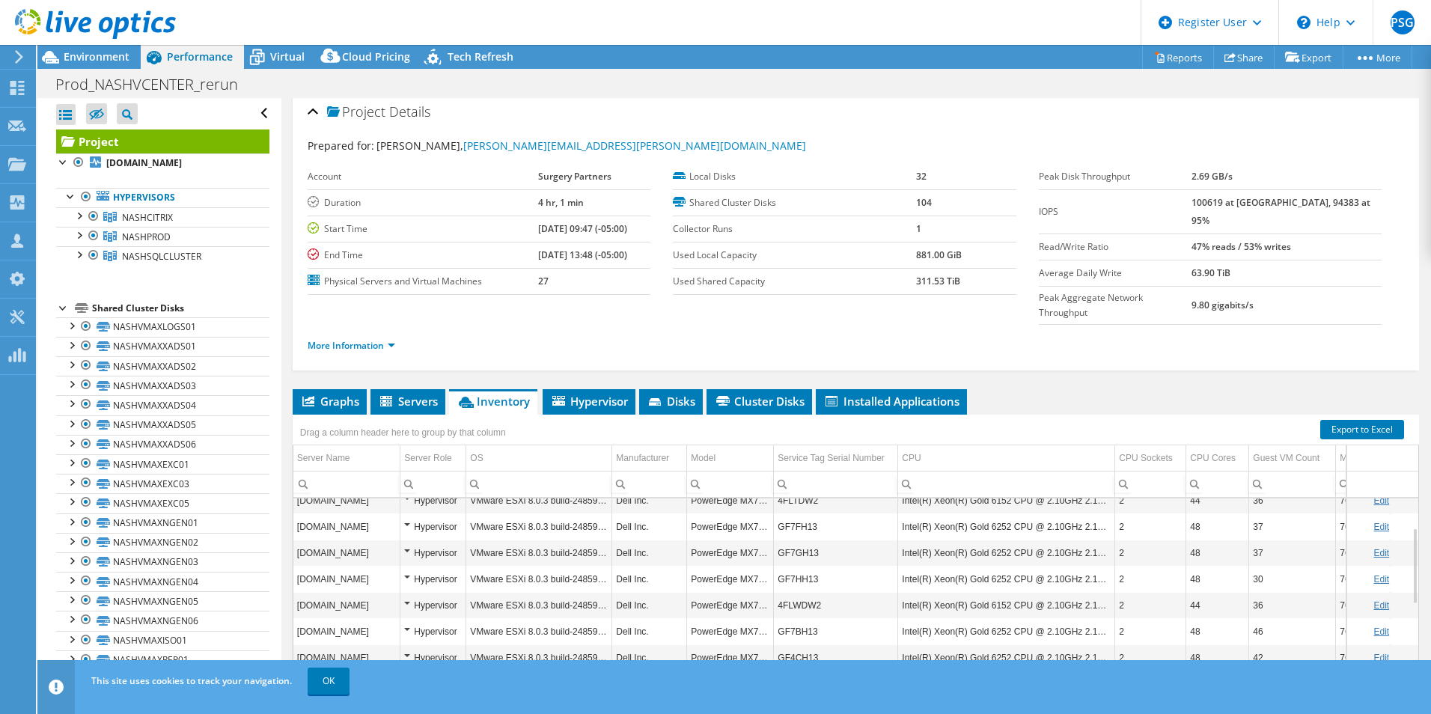
scroll to position [2, 0]
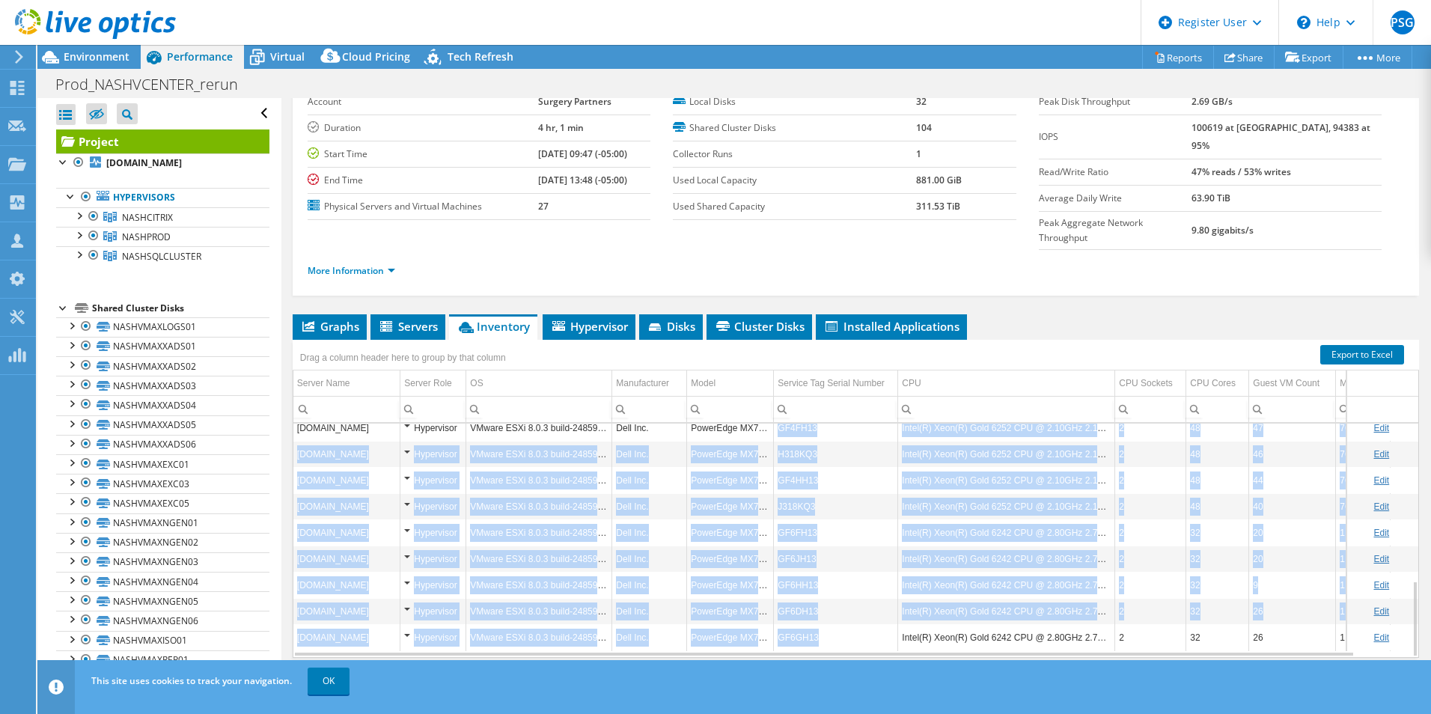
drag, startPoint x: 825, startPoint y: 606, endPoint x: 774, endPoint y: 400, distance: 212.5
click at [774, 400] on tbody "nashesxi20.surgeryad.net Hypervisor VMware ESXi 8.0.3 build-24859861 Dell Inc. …" at bounding box center [877, 296] width 1169 height 707
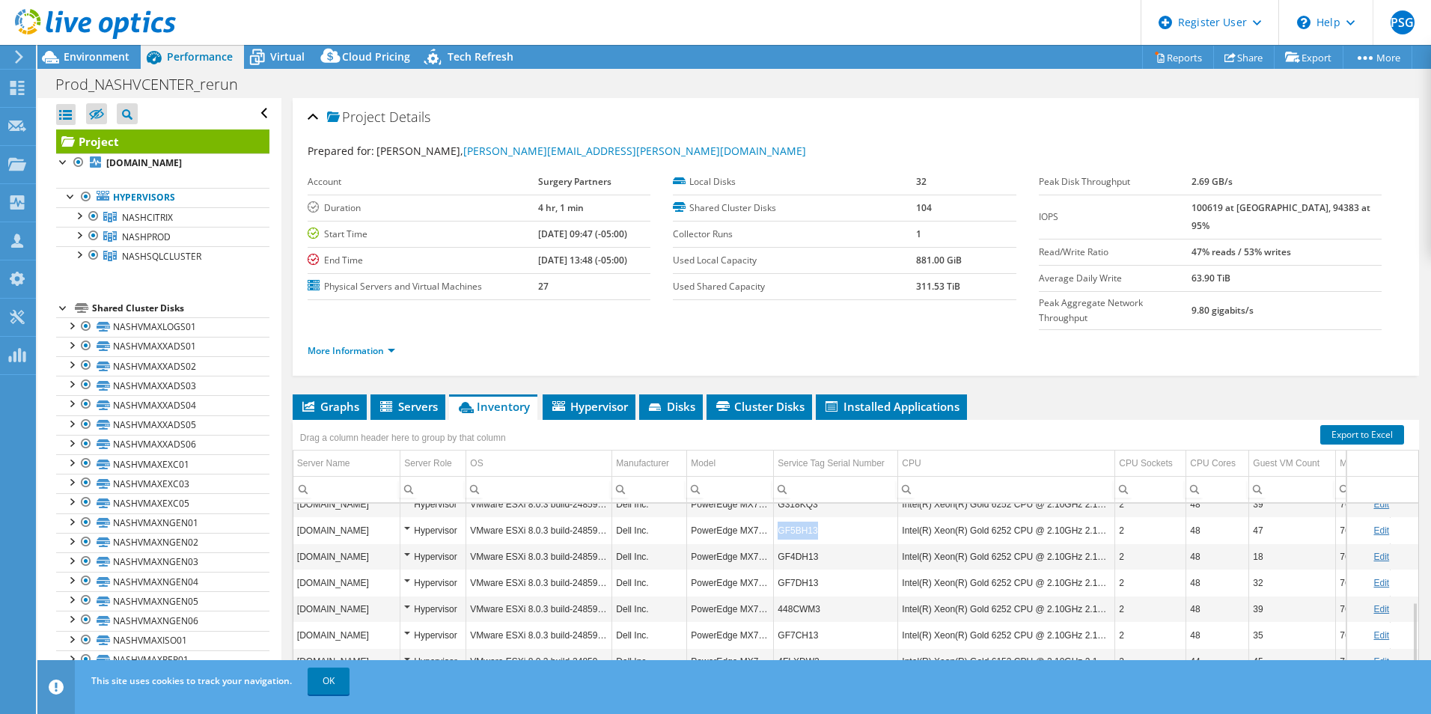
drag, startPoint x: 816, startPoint y: 497, endPoint x: 779, endPoint y: 503, distance: 37.1
click at [779, 517] on td "GF5BH13" at bounding box center [836, 530] width 124 height 26
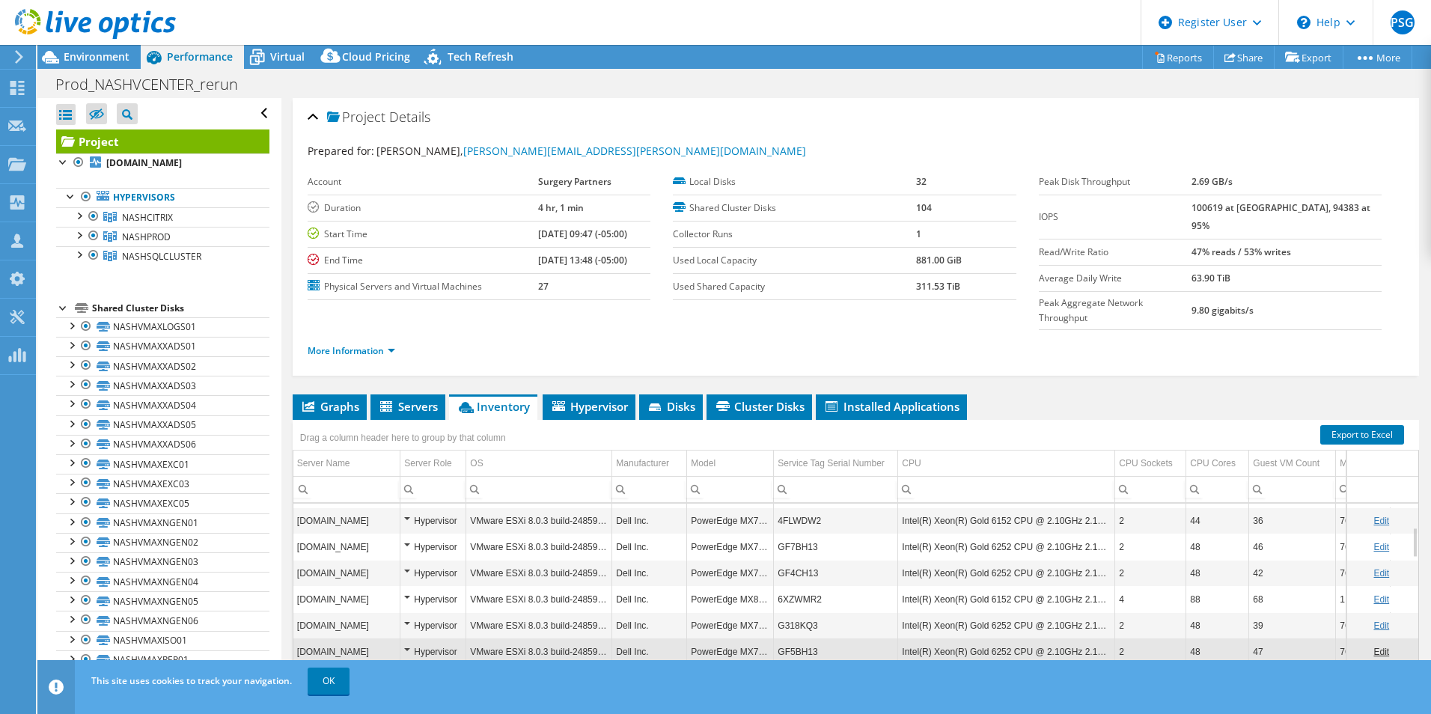
scroll to position [0, 0]
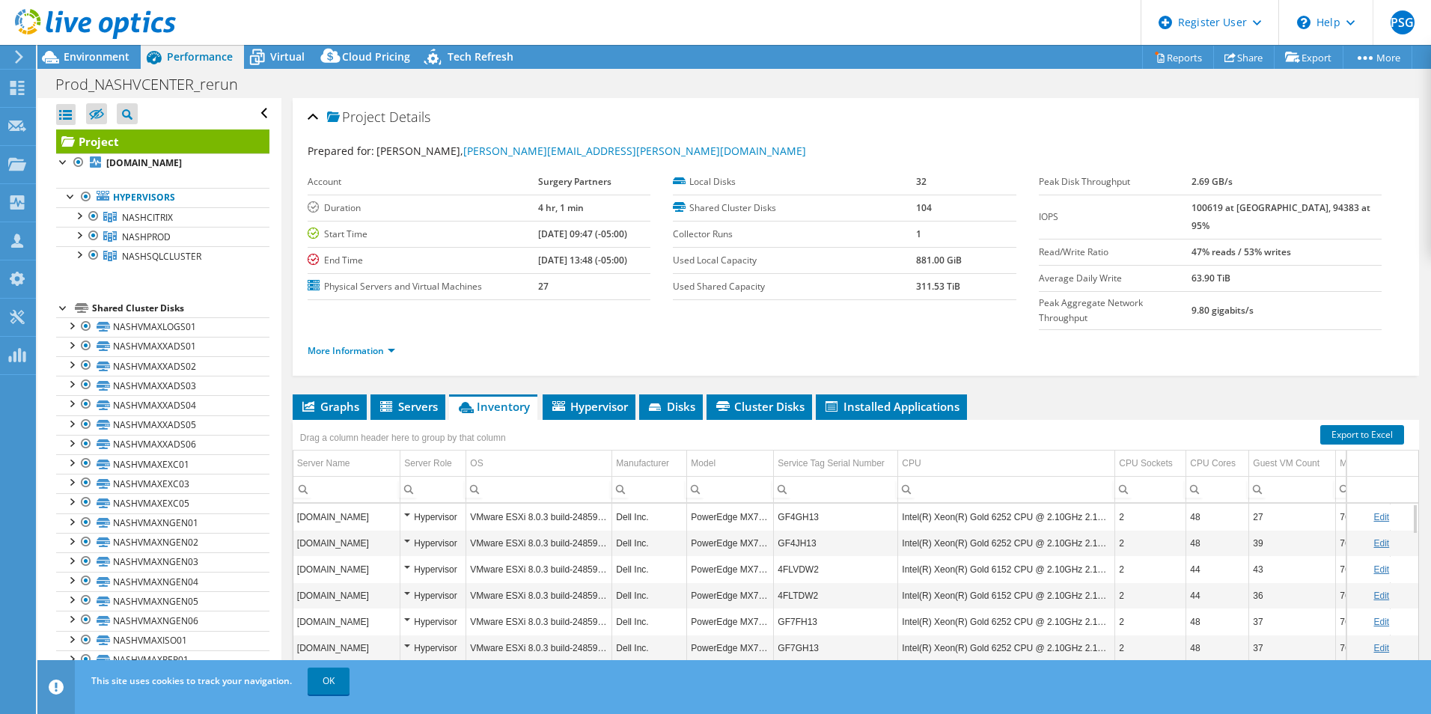
click at [740, 504] on td "PowerEdge MX740c" at bounding box center [730, 517] width 87 height 26
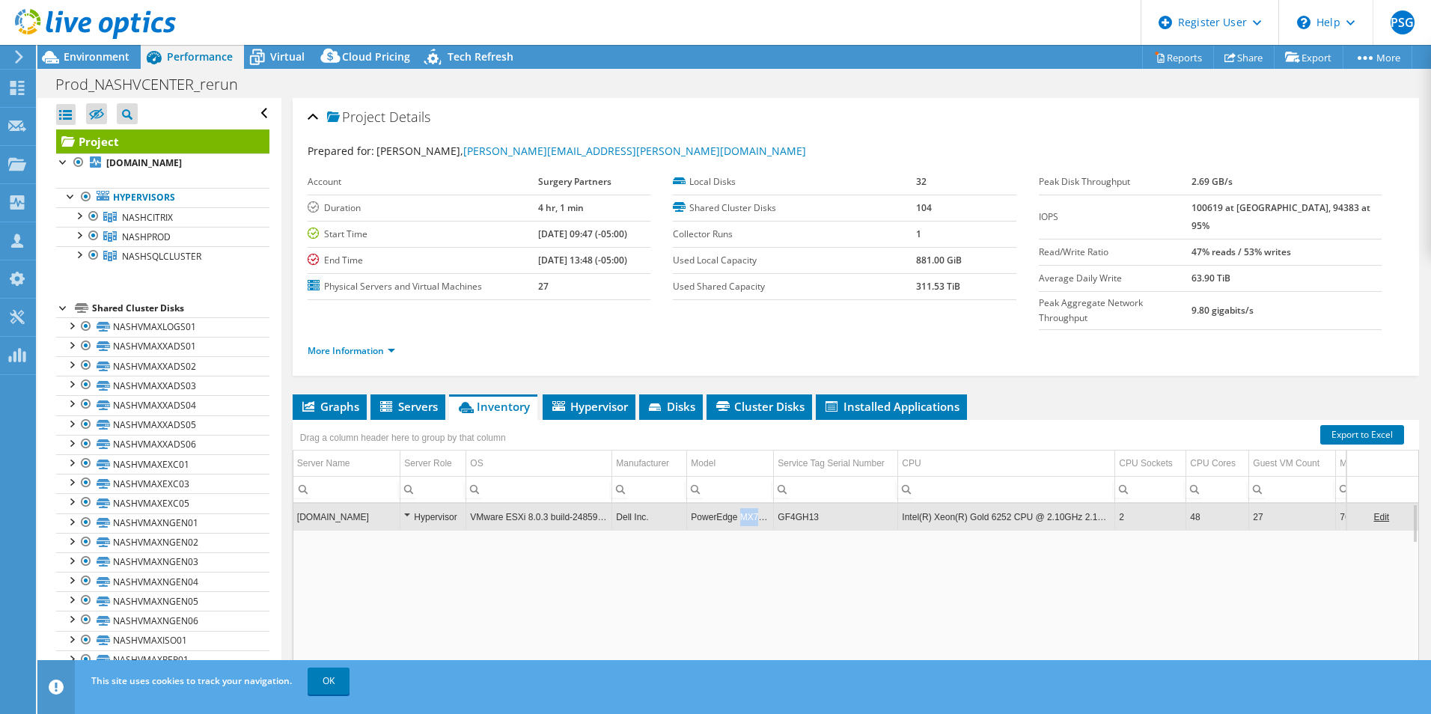
click at [740, 504] on td "PowerEdge MX740c" at bounding box center [730, 517] width 87 height 26
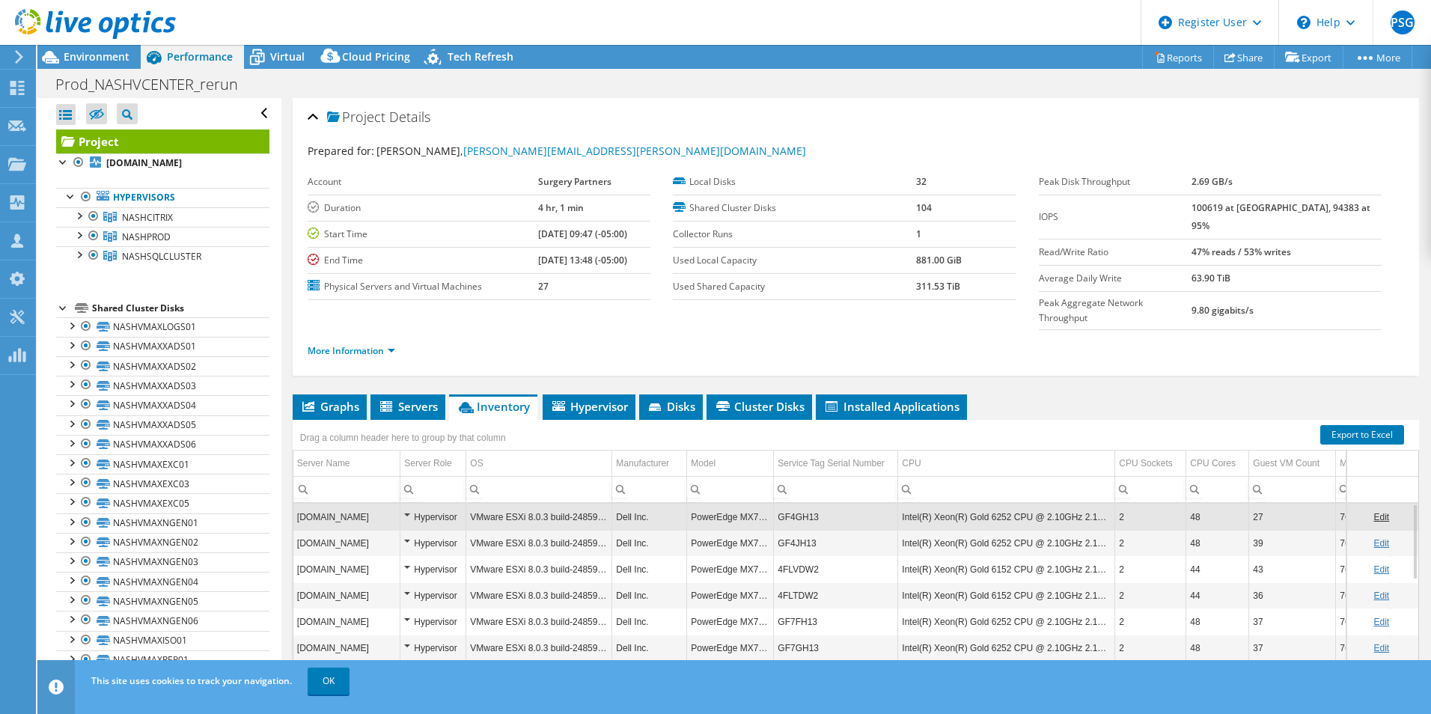
click at [739, 504] on td "PowerEdge MX740c" at bounding box center [730, 517] width 87 height 26
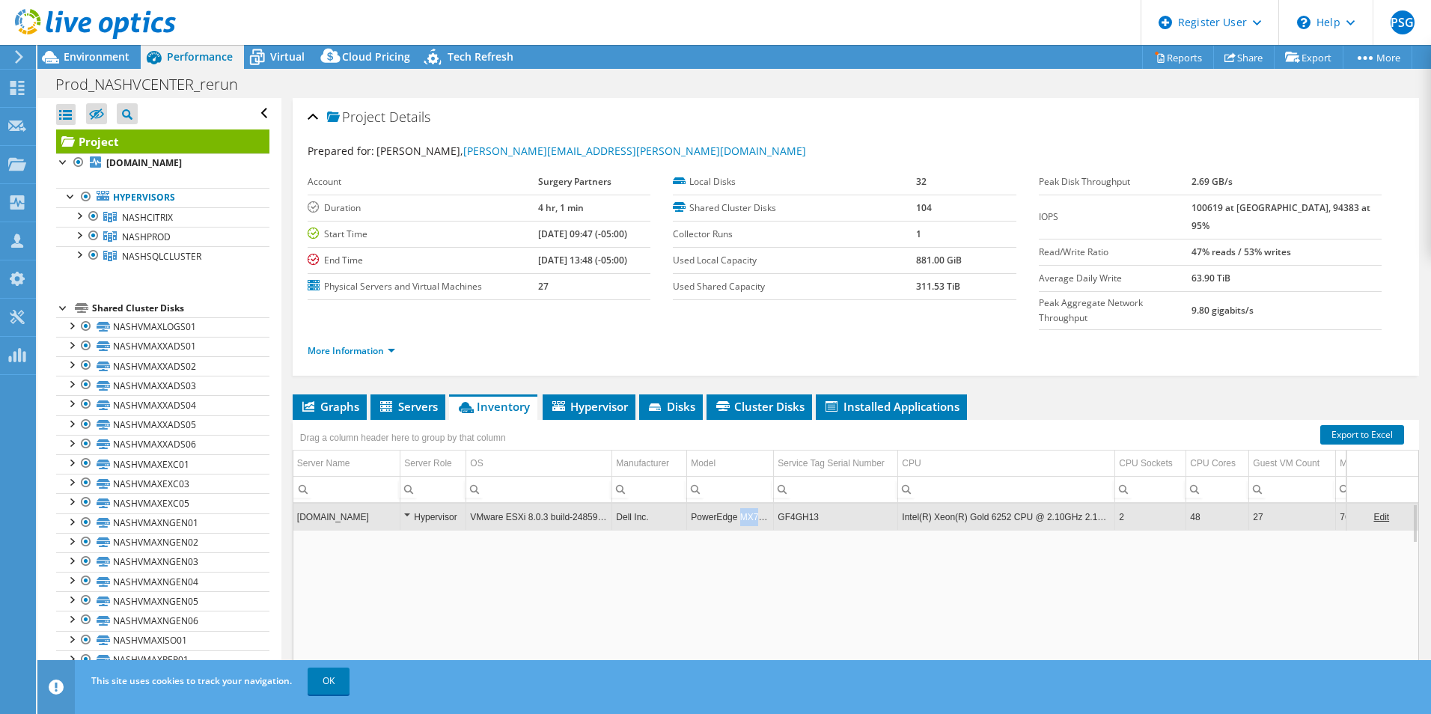
click at [739, 504] on td "PowerEdge MX740c" at bounding box center [730, 517] width 87 height 26
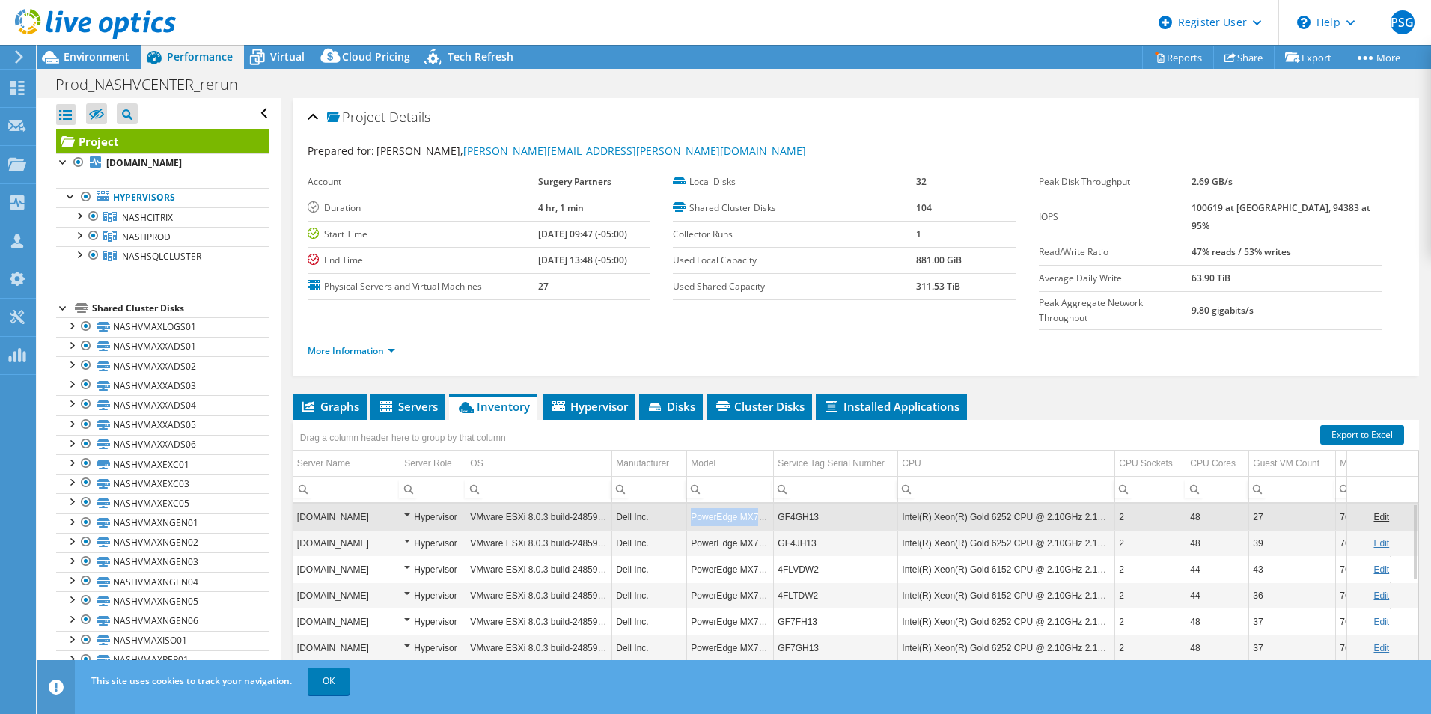
click at [739, 504] on td "PowerEdge MX740c" at bounding box center [730, 517] width 87 height 26
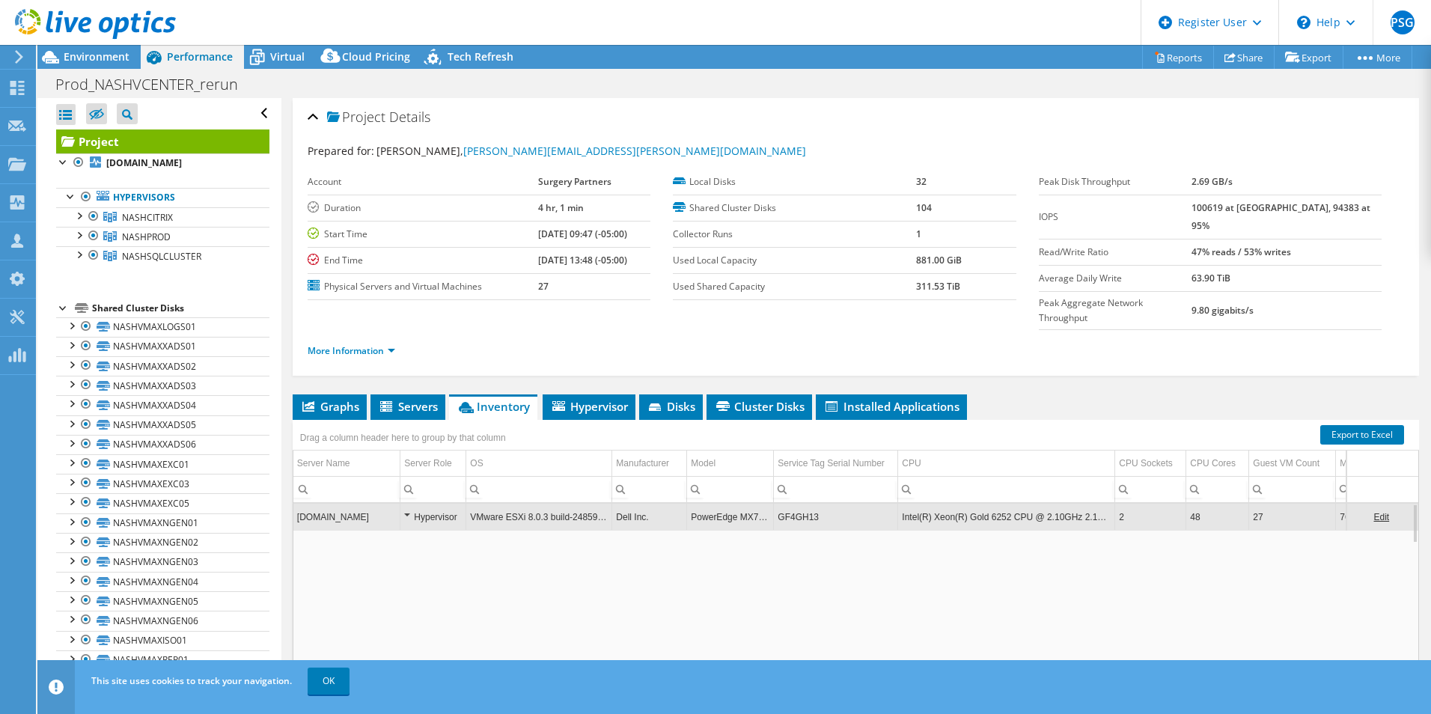
click at [739, 504] on td "PowerEdge MX740c" at bounding box center [730, 517] width 87 height 26
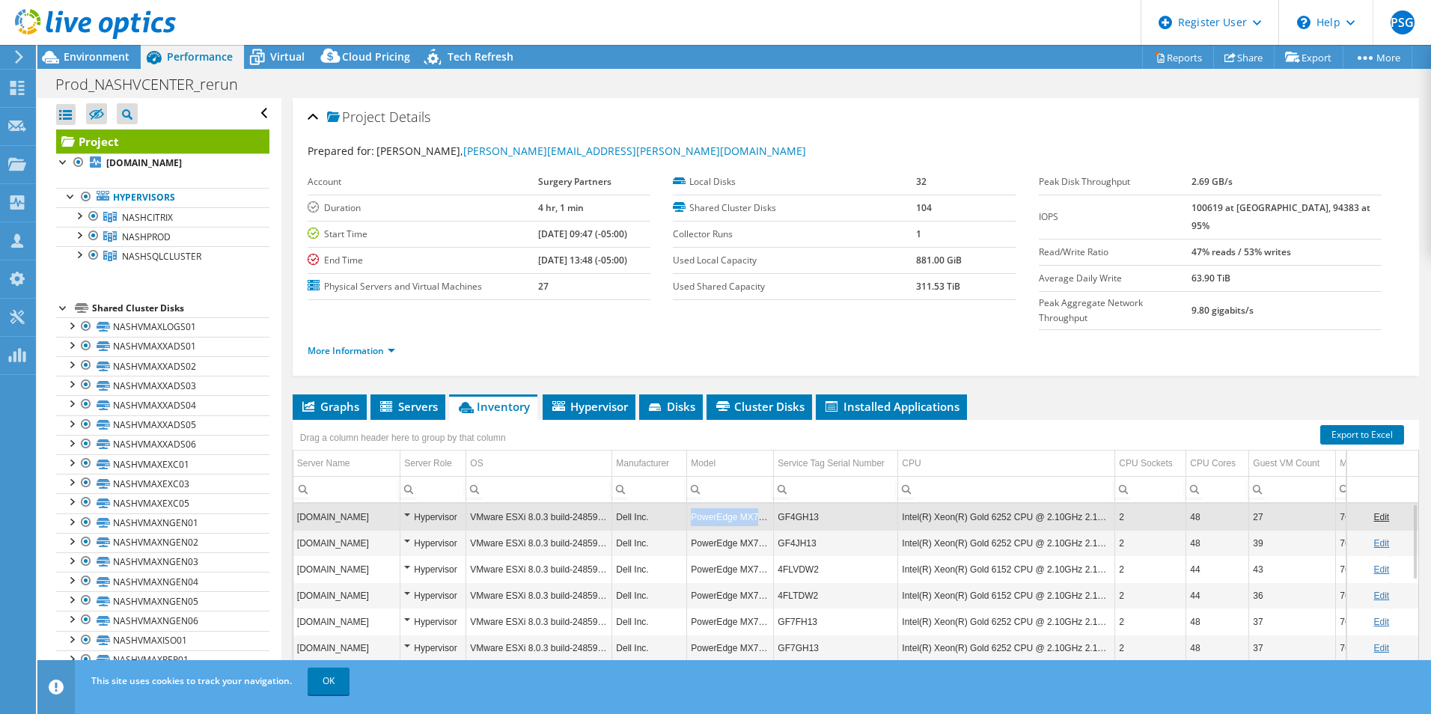
drag, startPoint x: 689, startPoint y: 488, endPoint x: 772, endPoint y: 493, distance: 83.2
click at [772, 504] on td "PowerEdge MX740c" at bounding box center [730, 517] width 87 height 26
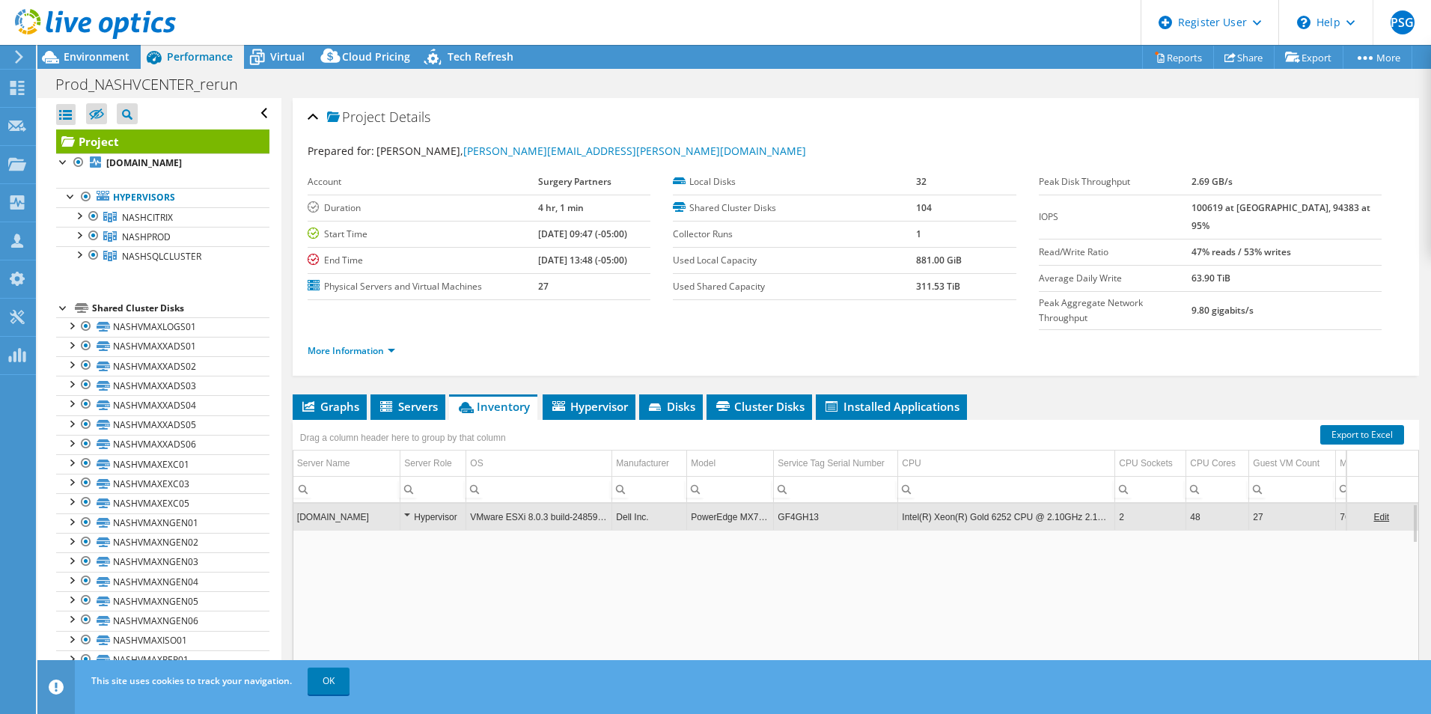
copy td "PowerEdge MX740c"
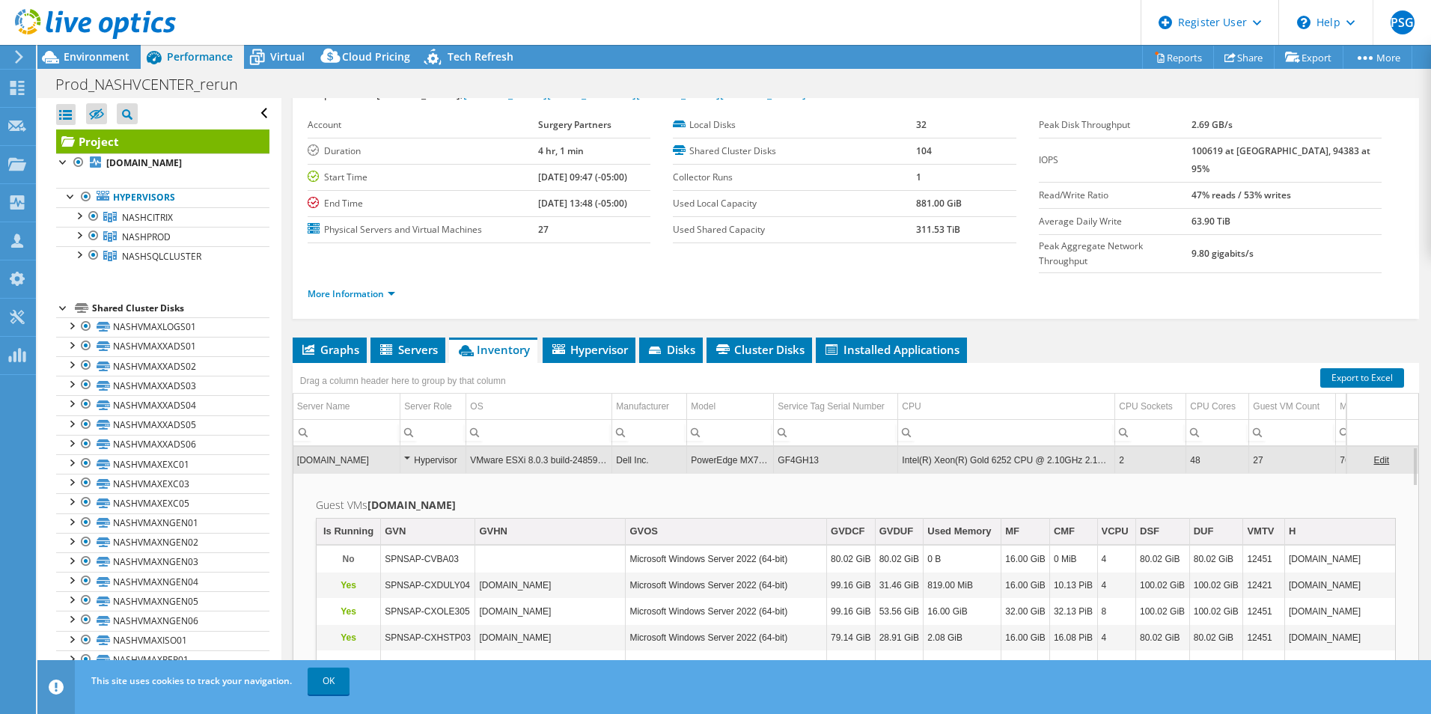
scroll to position [75, 0]
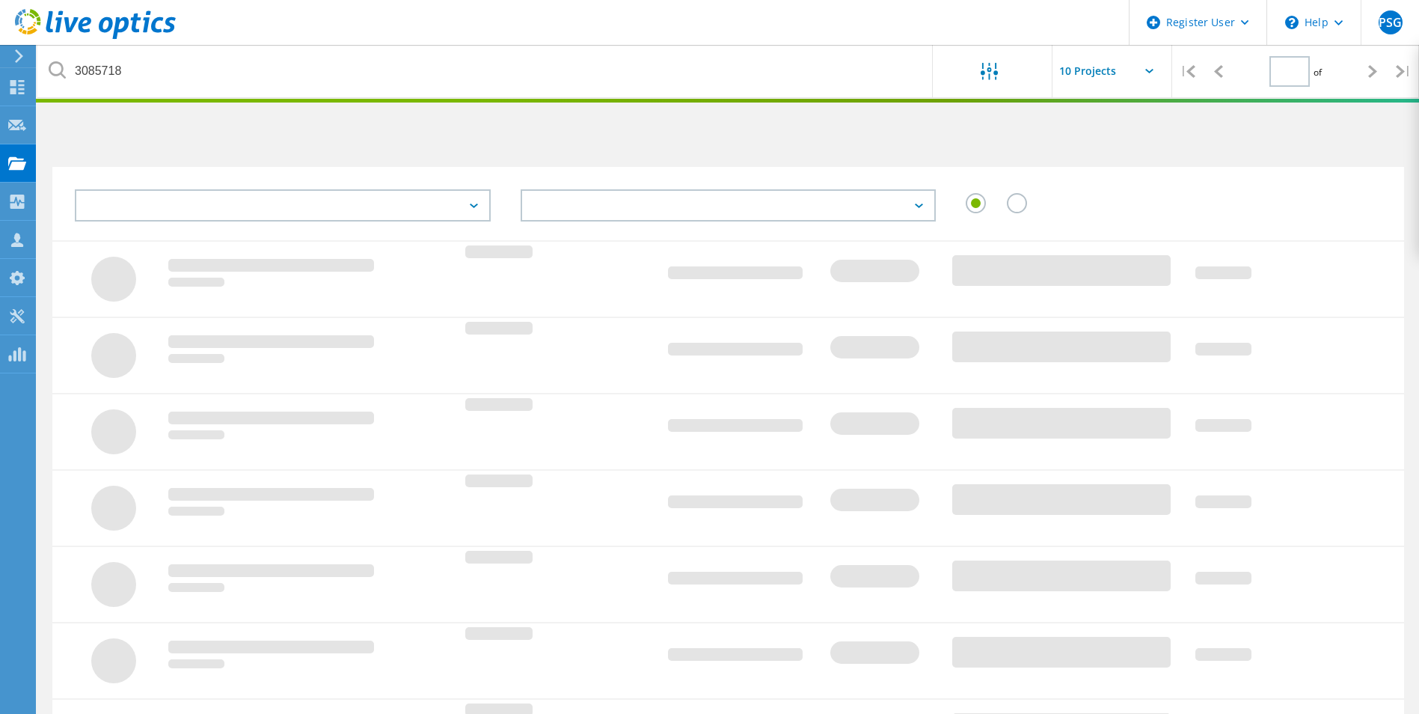
type input "1"
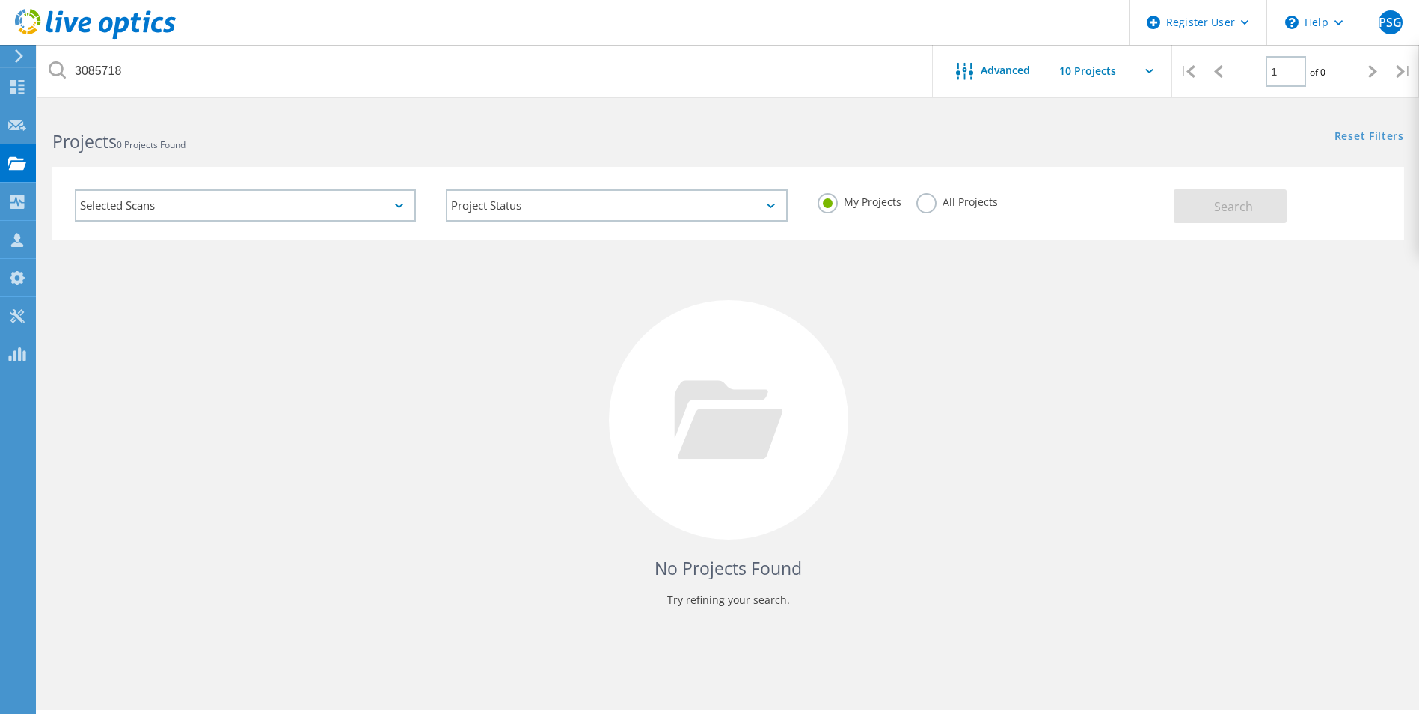
click at [19, 61] on icon at bounding box center [18, 55] width 11 height 13
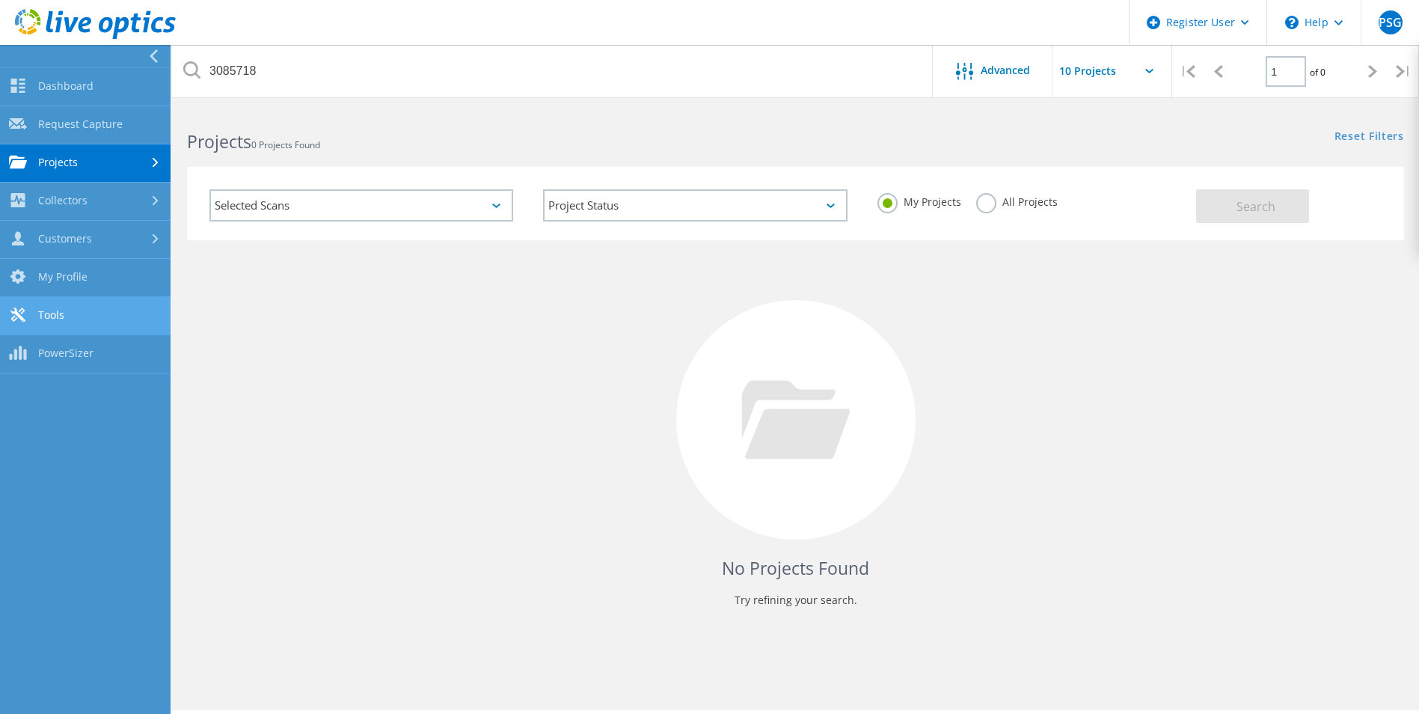
click at [88, 314] on link "Tools" at bounding box center [85, 316] width 171 height 38
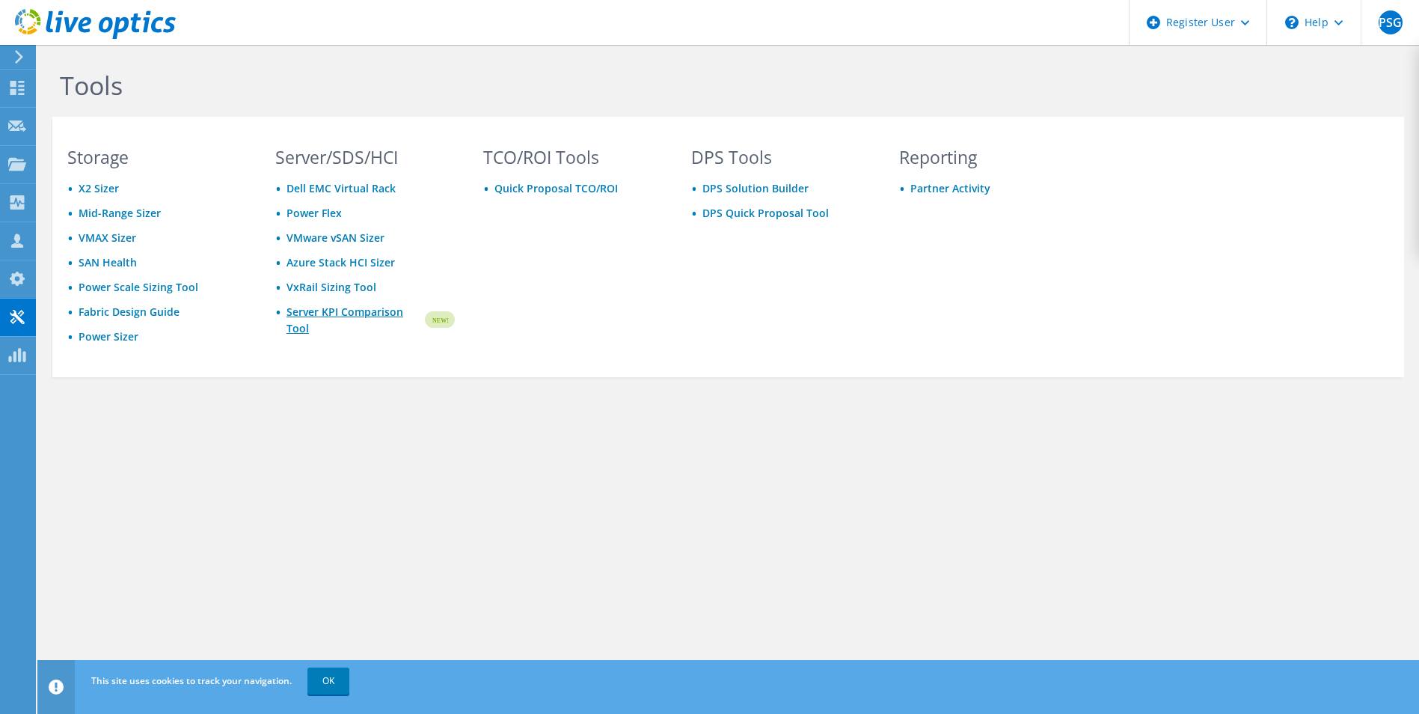
click at [309, 322] on link "Server KPI Comparison Tool" at bounding box center [355, 320] width 136 height 33
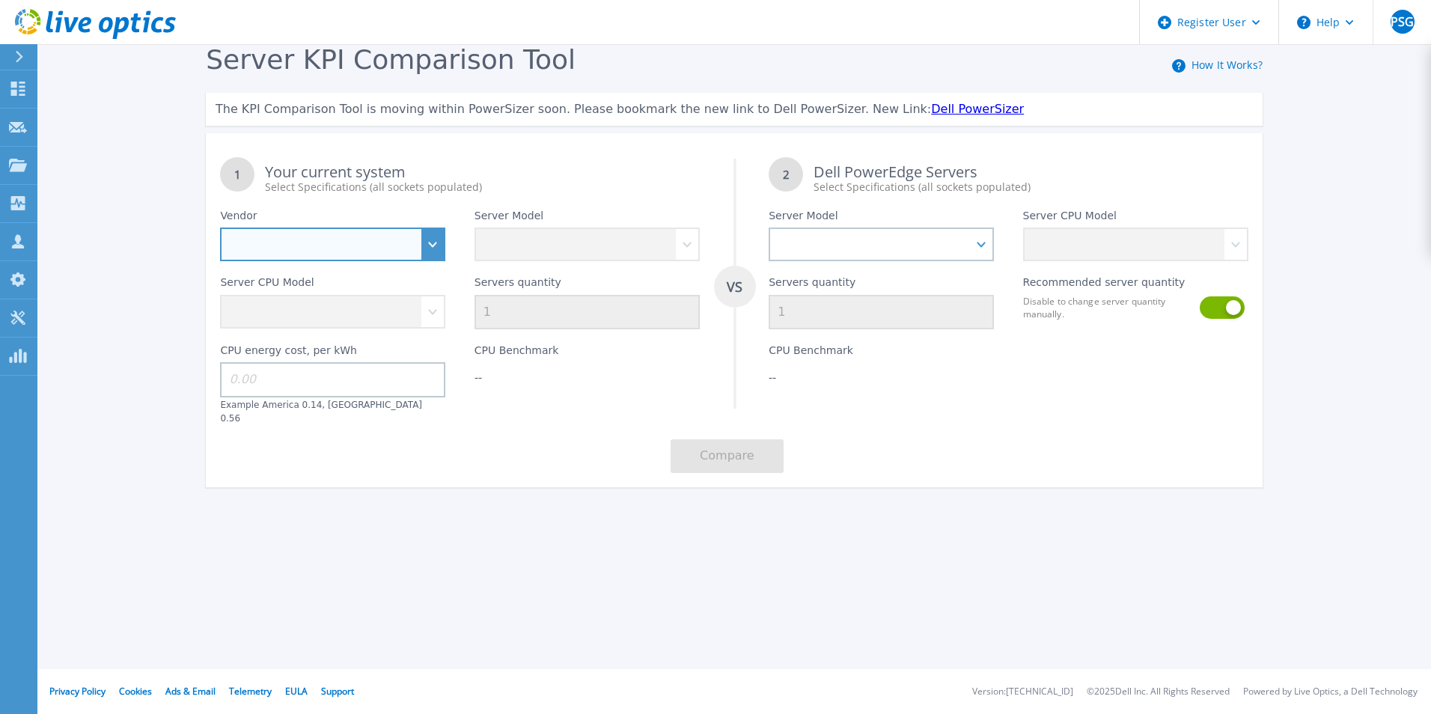
click at [344, 252] on select "Dell HPE Lenovo Supermicro" at bounding box center [332, 244] width 225 height 34
select select "Dell"
click at [220, 228] on select "Dell HPE Lenovo Supermicro" at bounding box center [332, 244] width 225 height 34
click at [704, 253] on div "Server Model PowerEdge C6520 PowerEdge C6525 PowerEdge HS5610 PowerEdge HS5620 …" at bounding box center [587, 228] width 254 height 67
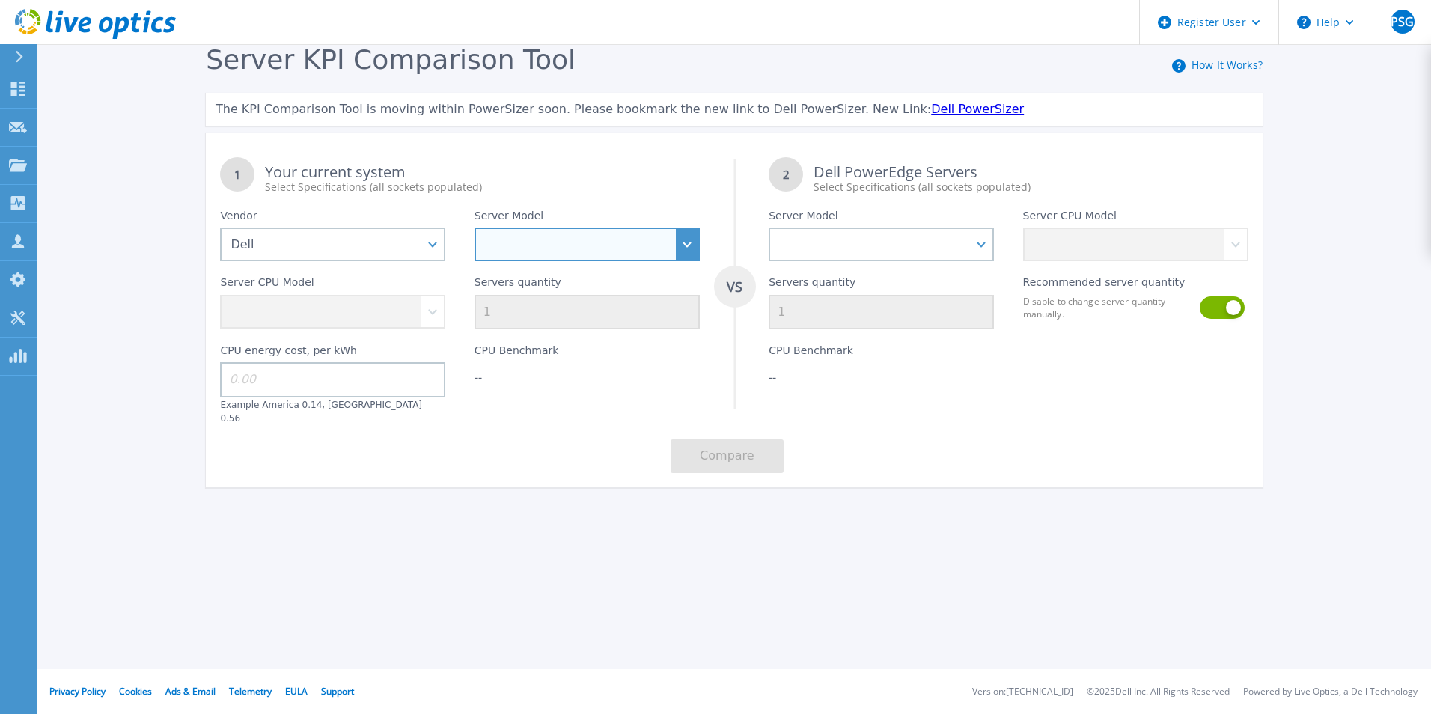
click at [693, 251] on select "PowerEdge C6520 PowerEdge C6525 PowerEdge HS5610 PowerEdge HS5620 PowerEdge R24…" at bounding box center [586, 244] width 225 height 34
select select "PowerEdge R740xd"
click at [474, 228] on select "PowerEdge C6520 PowerEdge C6525 PowerEdge HS5610 PowerEdge HS5620 PowerEdge R24…" at bounding box center [586, 244] width 225 height 34
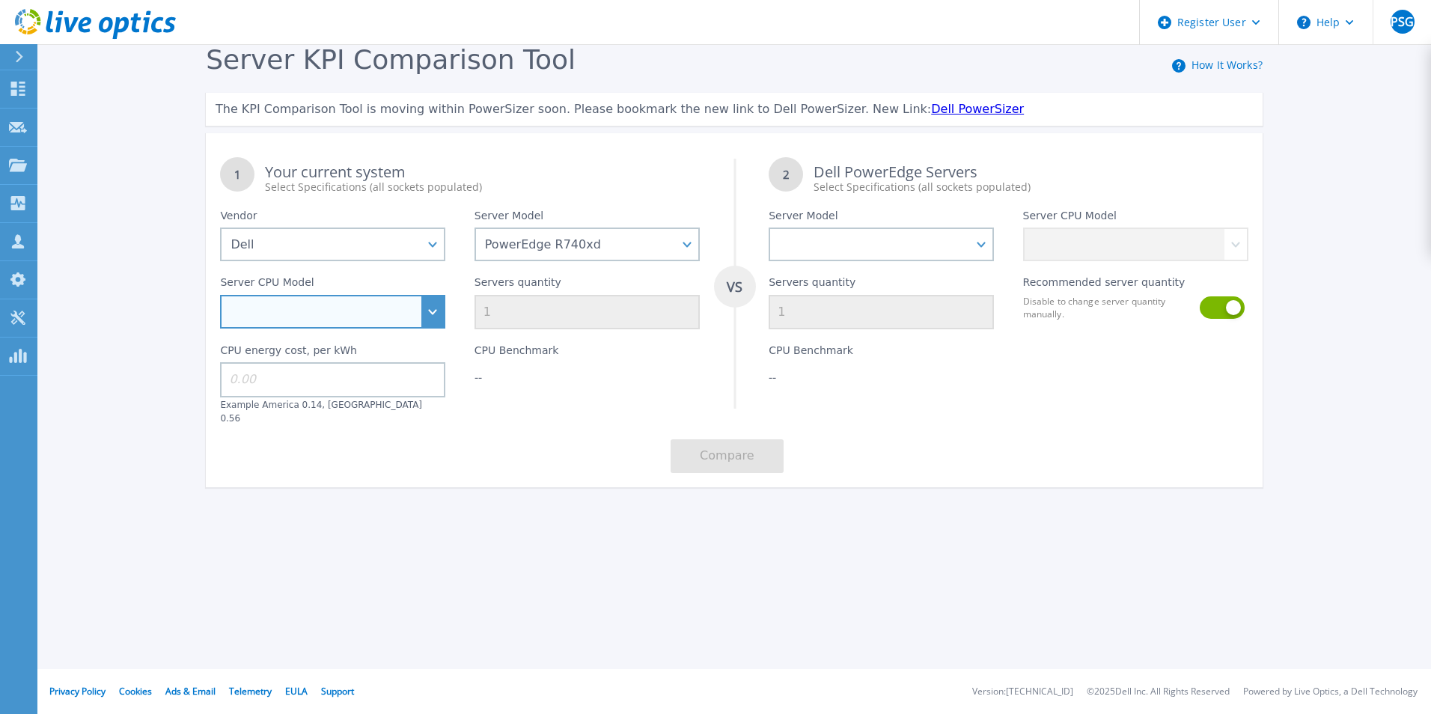
click at [299, 306] on select "Intel Xeon Bronze 3104 1.7GHz Intel Xeon Bronze 3106 1.7GHz Intel Xeon Bronze 3…" at bounding box center [332, 312] width 225 height 34
click at [609, 420] on div "1 Your current system Select Specifications (all sockets populated) VS 2 Dell P…" at bounding box center [734, 315] width 1057 height 344
click at [432, 318] on select "Intel Xeon Bronze 3104 1.7GHz Intel Xeon Bronze 3106 1.7GHz Intel Xeon Bronze 3…" at bounding box center [332, 312] width 225 height 34
click at [379, 302] on select "Intel Xeon Bronze 3104 1.7GHz Intel Xeon Bronze 3106 1.7GHz Intel Xeon Bronze 3…" at bounding box center [332, 312] width 225 height 34
select select "334184"
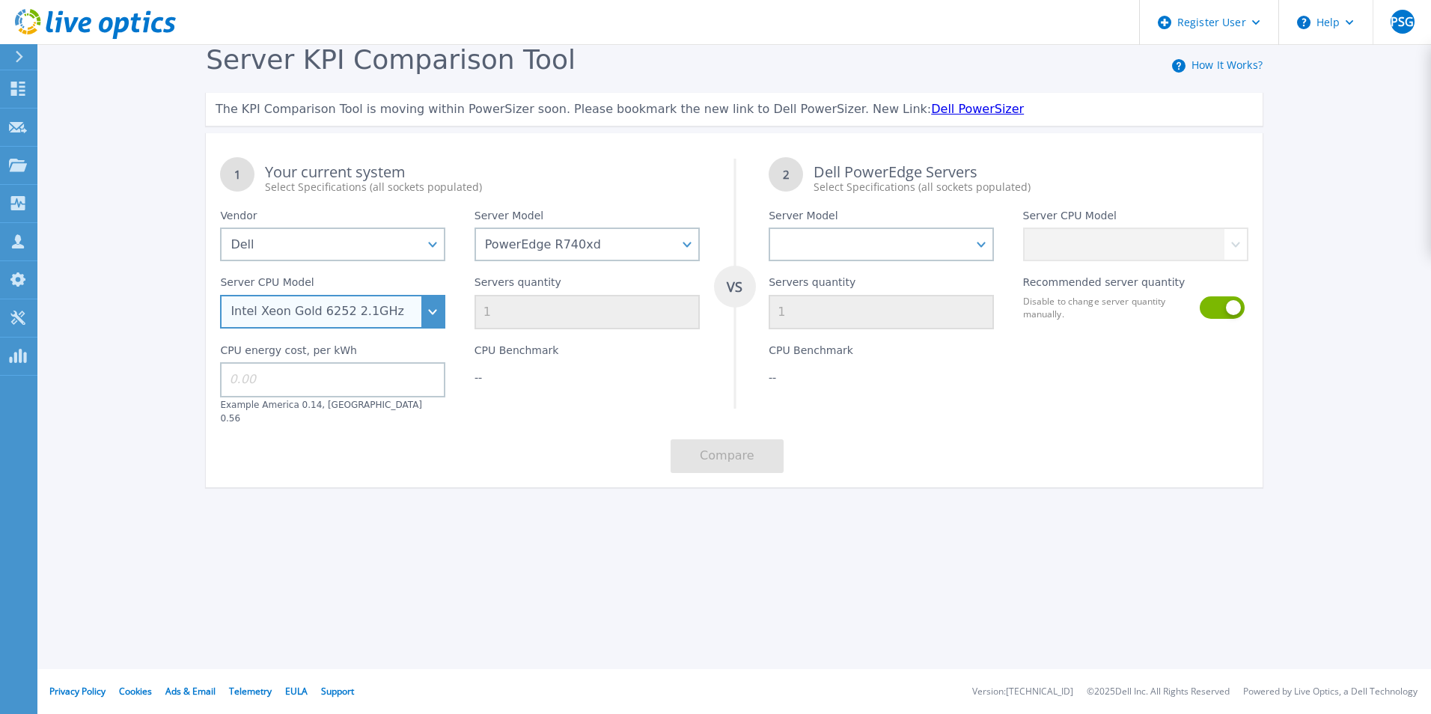
click at [220, 296] on select "Intel Xeon Bronze 3104 1.7GHz Intel Xeon Bronze 3106 1.7GHz Intel Xeon Bronze 3…" at bounding box center [332, 312] width 225 height 34
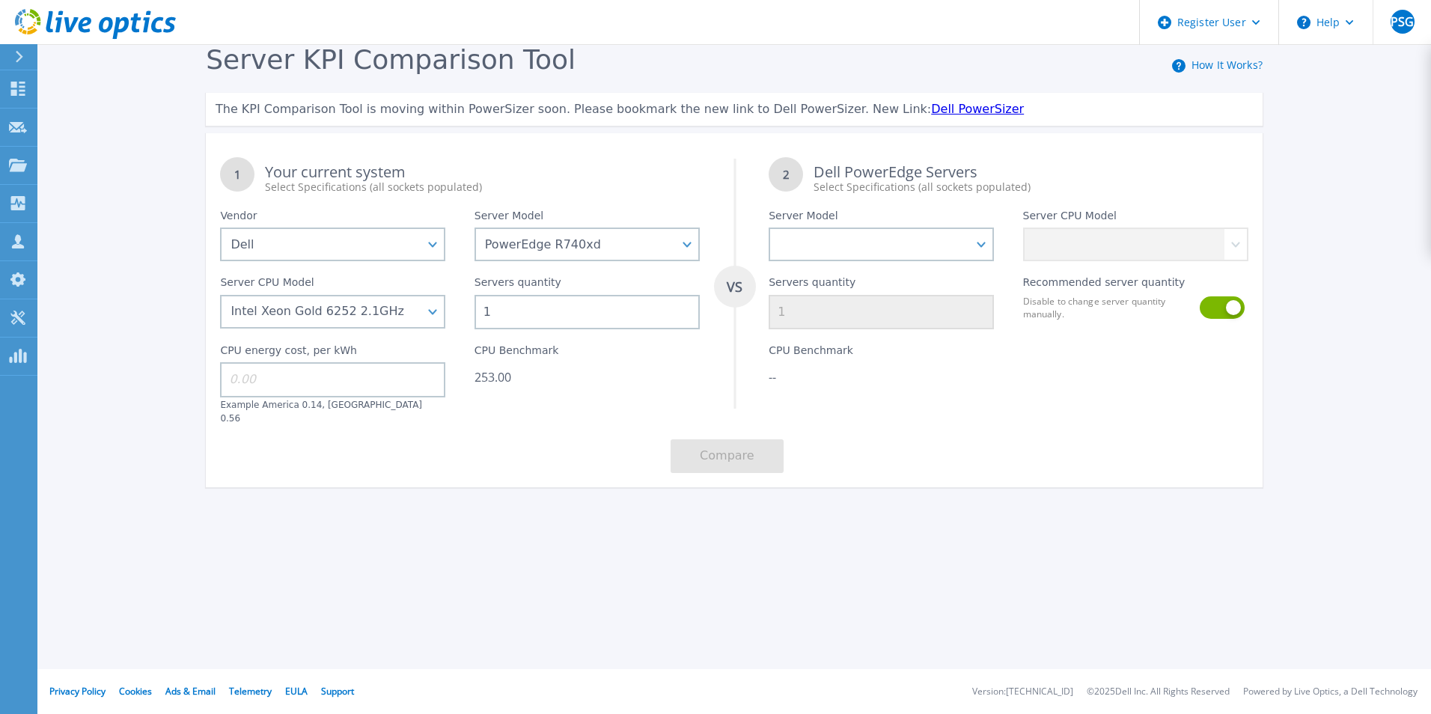
click at [591, 587] on div "Register User Help PSG Dell User [PERSON_NAME] [EMAIL_ADDRESS][DOMAIN_NAME] Del…" at bounding box center [715, 357] width 1431 height 714
click at [552, 317] on input "1" at bounding box center [586, 312] width 225 height 34
type input "27"
click at [376, 551] on div "Register User Help PSG Dell User [PERSON_NAME] [EMAIL_ADDRESS][DOMAIN_NAME] Del…" at bounding box center [715, 357] width 1431 height 714
click at [293, 388] on input at bounding box center [332, 379] width 225 height 34
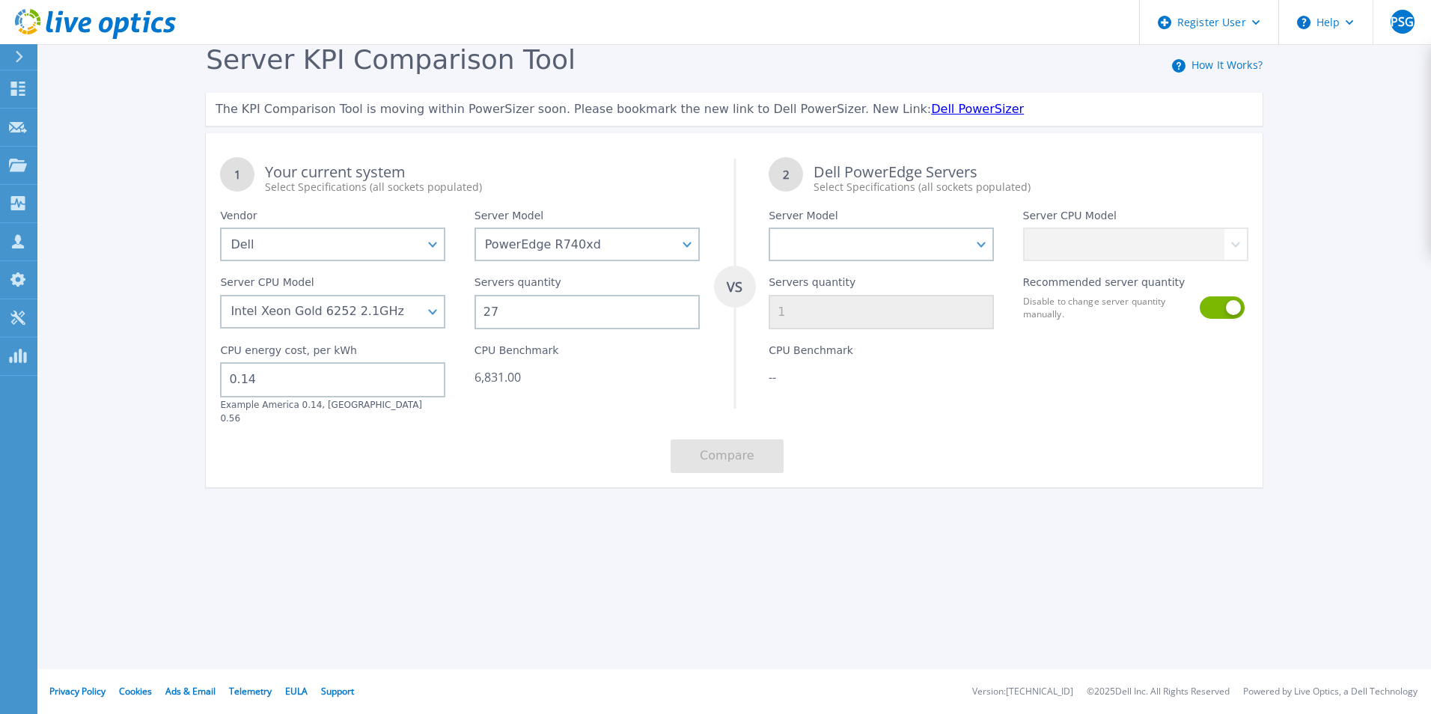
type input "0.14"
click at [480, 600] on div "Register User Help PSG Dell User [PERSON_NAME] [EMAIL_ADDRESS][DOMAIN_NAME] Del…" at bounding box center [715, 357] width 1431 height 714
click at [851, 256] on select "PowerEdge C6520 PowerEdge C6525 PowerEdge HS5610 PowerEdge HS5620 PowerEdge R24…" at bounding box center [880, 244] width 225 height 34
click at [972, 244] on select "PowerEdge C6520 PowerEdge C6525 PowerEdge HS5610 PowerEdge HS5620 PowerEdge R24…" at bounding box center [880, 244] width 225 height 34
select select "PowerEdge R660"
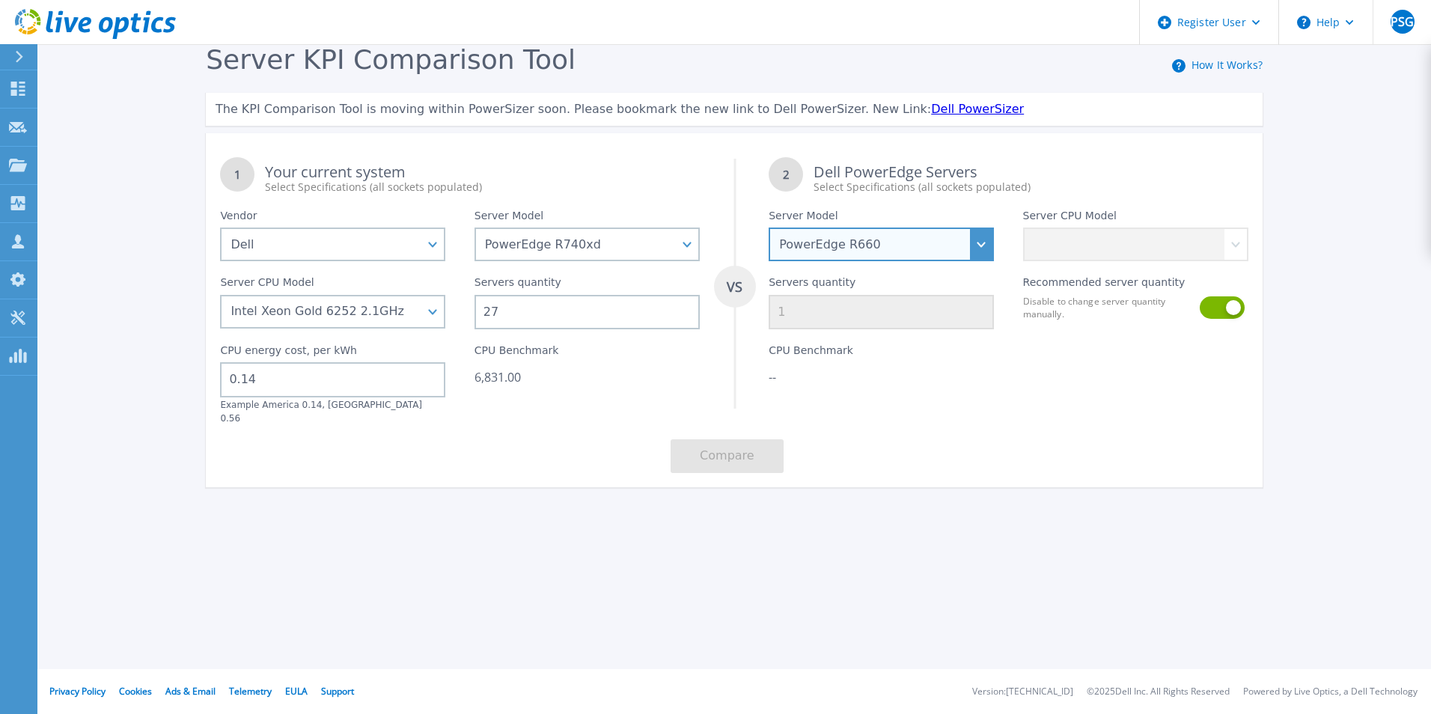
click at [768, 228] on select "PowerEdge C6520 PowerEdge C6525 PowerEdge HS5610 PowerEdge HS5620 PowerEdge R24…" at bounding box center [880, 244] width 225 height 34
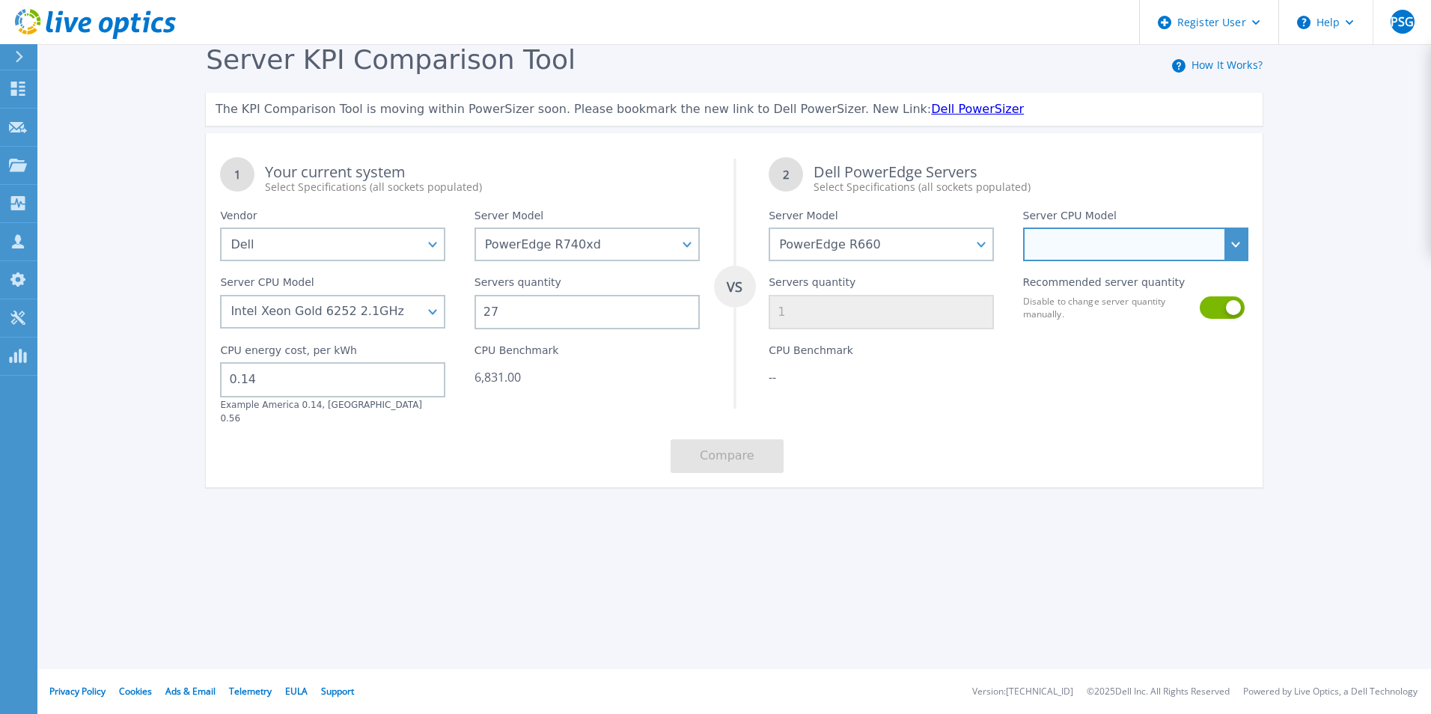
click at [1223, 248] on select "Intel Xeon Gold 6414U 2GHz Intel Xeon Gold 6430 2.1GHz Intel Xeon Gold 6454S 2.…" at bounding box center [1135, 244] width 225 height 34
select select "336935"
click at [1023, 228] on select "Intel Xeon Gold 6414U 2GHz Intel Xeon Gold 6430 2.1GHz Intel Xeon Gold 6454S 2.…" at bounding box center [1135, 244] width 225 height 34
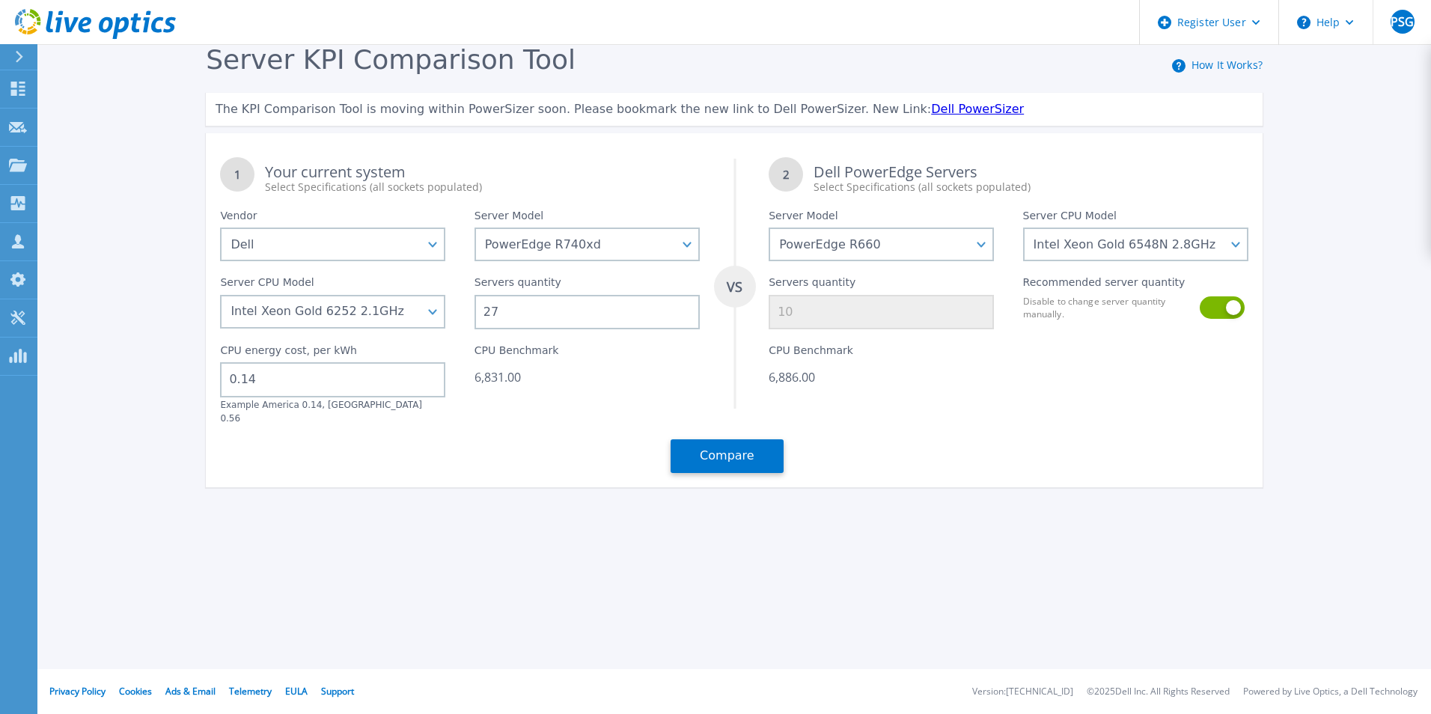
click at [1011, 421] on div "1 Your current system Select Specifications (all sockets populated) VS 2 Dell P…" at bounding box center [734, 315] width 1057 height 344
click at [1225, 307] on button at bounding box center [1220, 307] width 43 height 22
click at [804, 306] on input "10" at bounding box center [880, 312] width 225 height 34
type input "22"
click at [986, 528] on div "Server KPI Comparison Tool How It Works? The KPI Comparison Tool is moving with…" at bounding box center [715, 279] width 1431 height 559
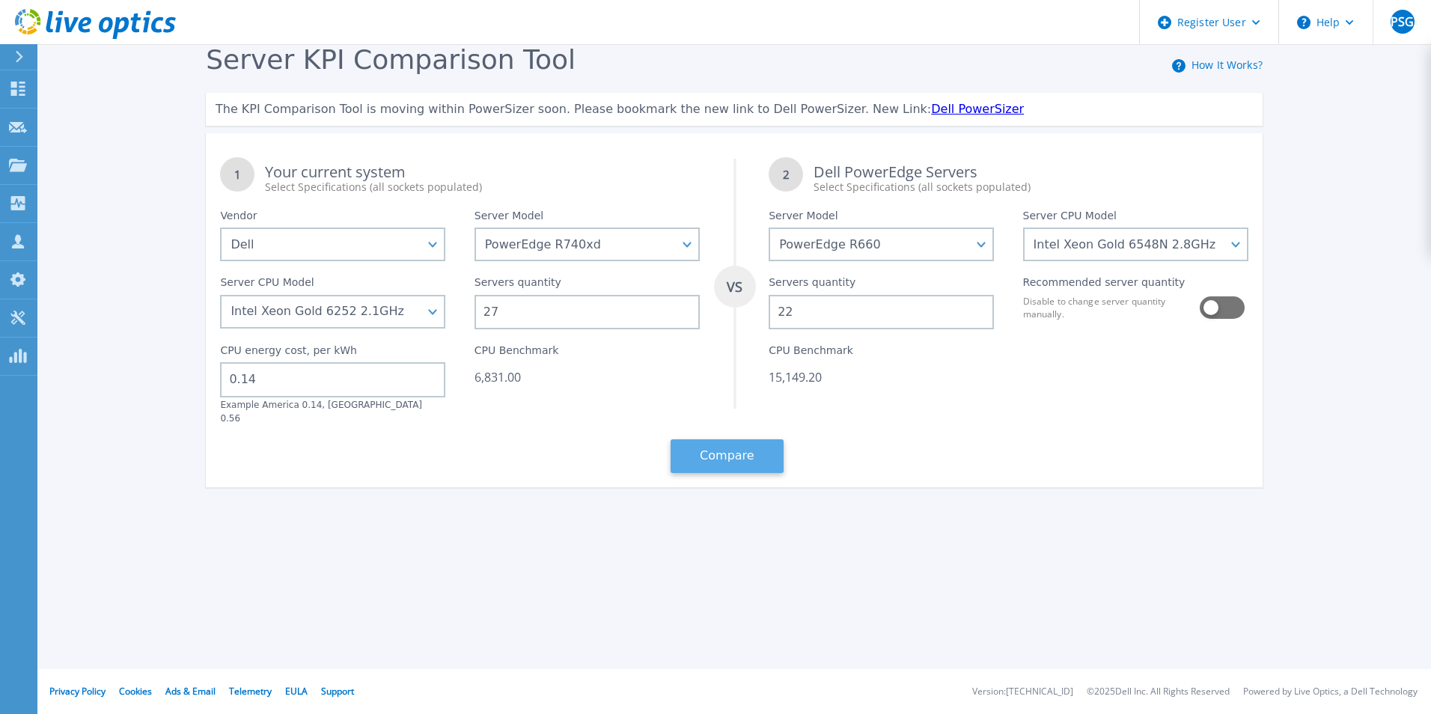
click at [724, 439] on button "Compare" at bounding box center [726, 456] width 113 height 34
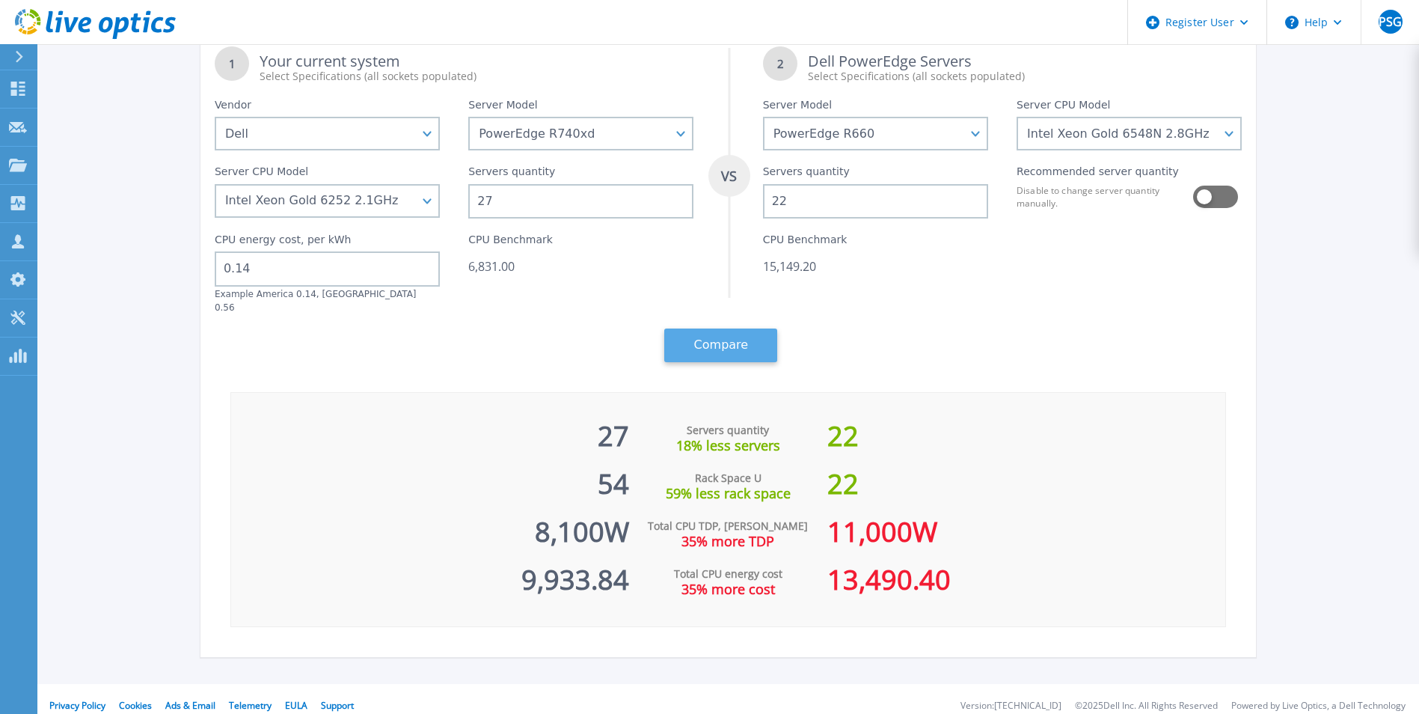
scroll to position [114, 0]
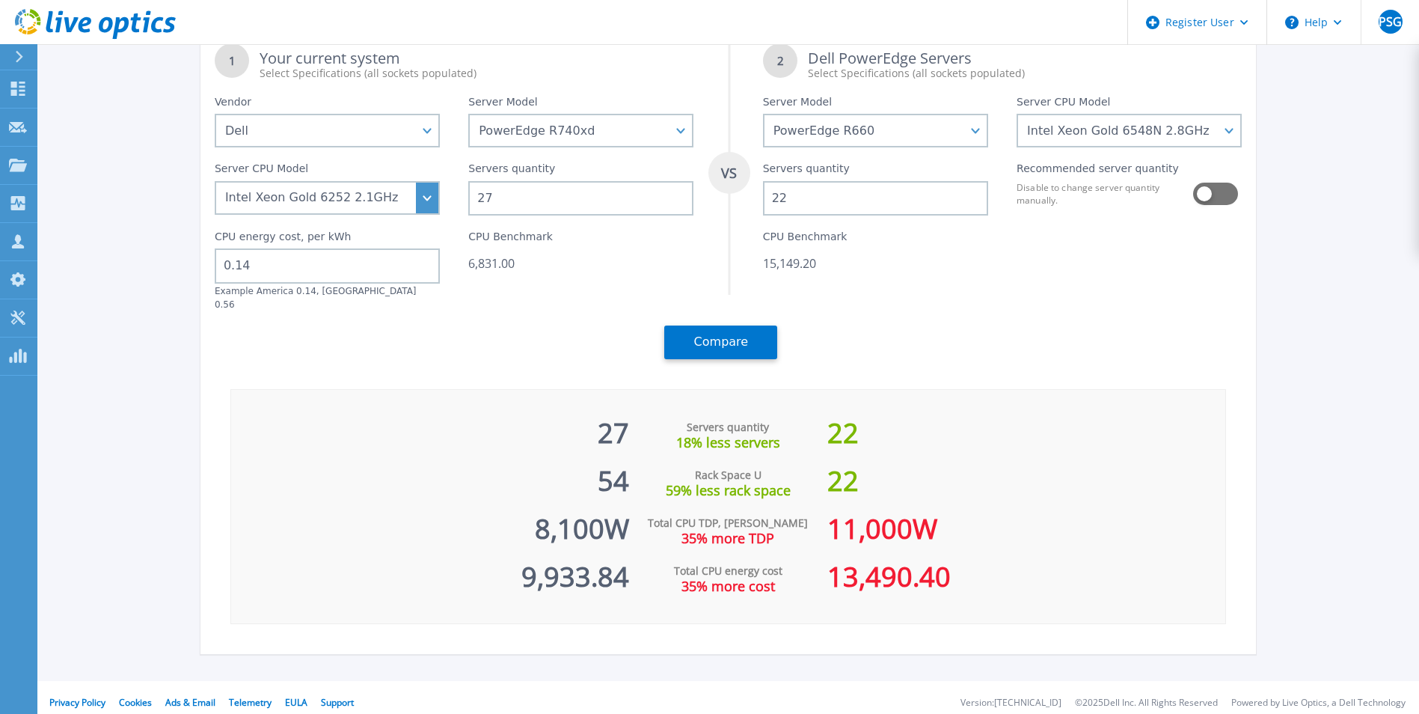
click at [426, 195] on div "1 Your current system Select Specifications (all sockets populated) VS 2 Dell P…" at bounding box center [729, 201] width 1057 height 344
drag, startPoint x: 533, startPoint y: 267, endPoint x: 497, endPoint y: 260, distance: 37.4
click at [497, 260] on div "6,831.00" at bounding box center [580, 263] width 225 height 15
drag, startPoint x: 497, startPoint y: 260, endPoint x: 491, endPoint y: 269, distance: 11.4
click at [462, 282] on div "CPU Benchmark 6,831.00" at bounding box center [581, 262] width 254 height 95
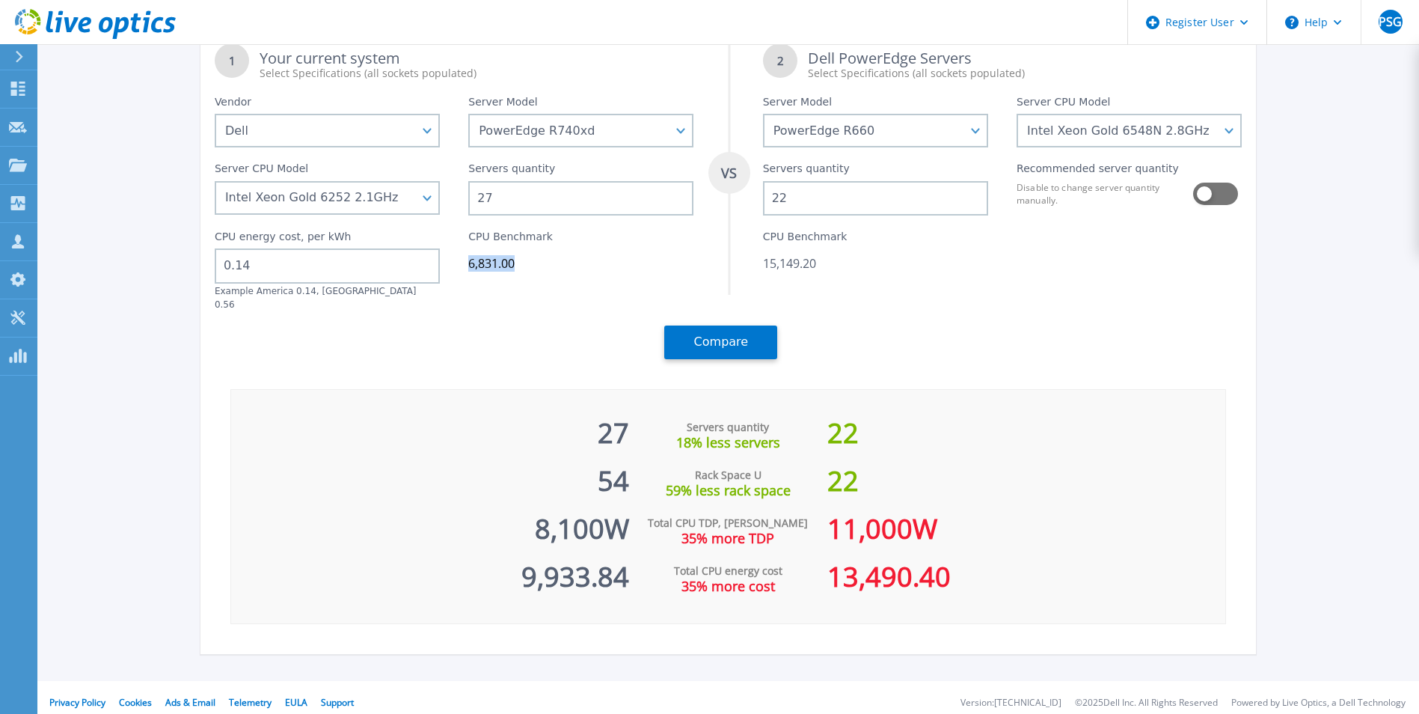
drag, startPoint x: 532, startPoint y: 261, endPoint x: 471, endPoint y: 268, distance: 61.0
click at [471, 268] on div "6,831.00" at bounding box center [580, 263] width 225 height 15
copy div "6,831.00"
click at [1057, 389] on div "27 Servers quantity 18% less servers 22 54 Rack Space U 59% less rack space 22 …" at bounding box center [728, 506] width 997 height 235
drag, startPoint x: 819, startPoint y: 268, endPoint x: 769, endPoint y: 266, distance: 50.2
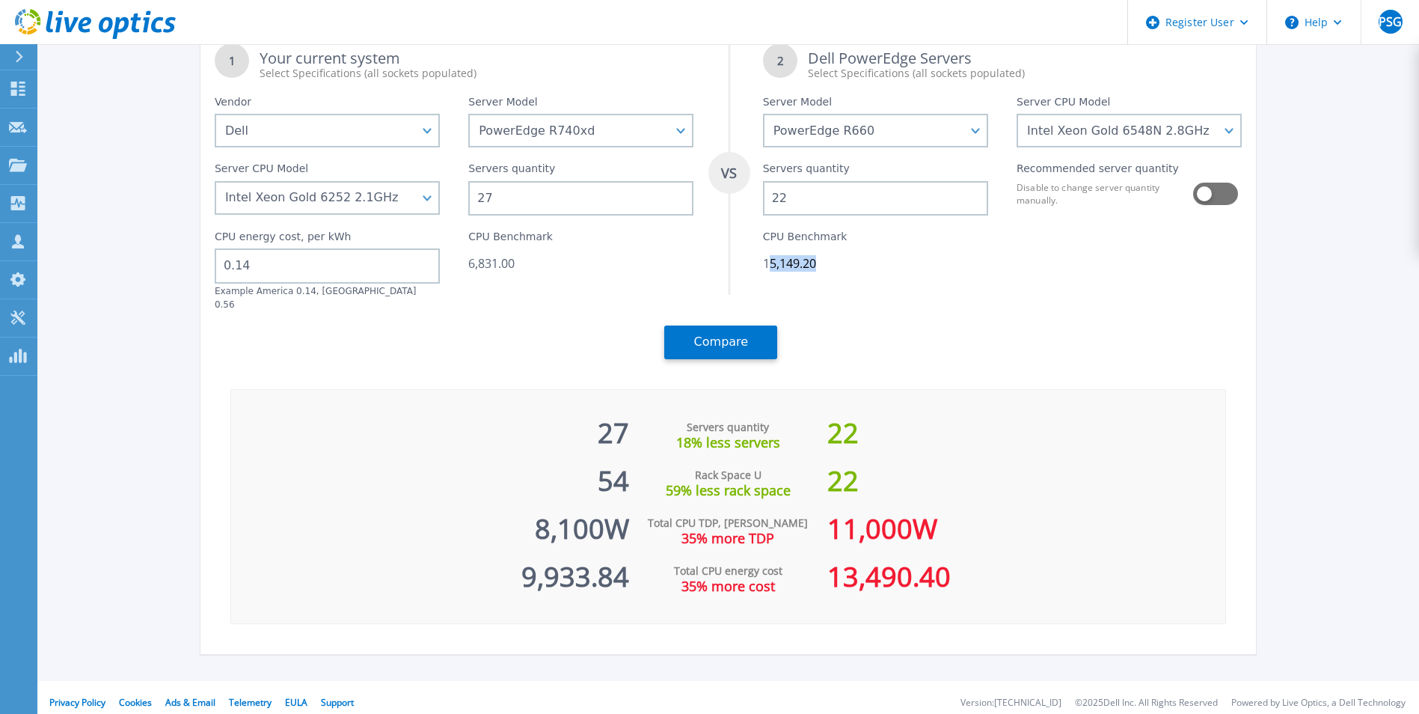
click at [769, 266] on div "15,149.20" at bounding box center [875, 263] width 225 height 15
drag, startPoint x: 769, startPoint y: 266, endPoint x: 806, endPoint y: 272, distance: 37.1
click at [807, 271] on div "15,149.20" at bounding box center [875, 263] width 225 height 15
click at [806, 271] on div "15,149.20" at bounding box center [875, 263] width 225 height 15
